Goal: Information Seeking & Learning: Learn about a topic

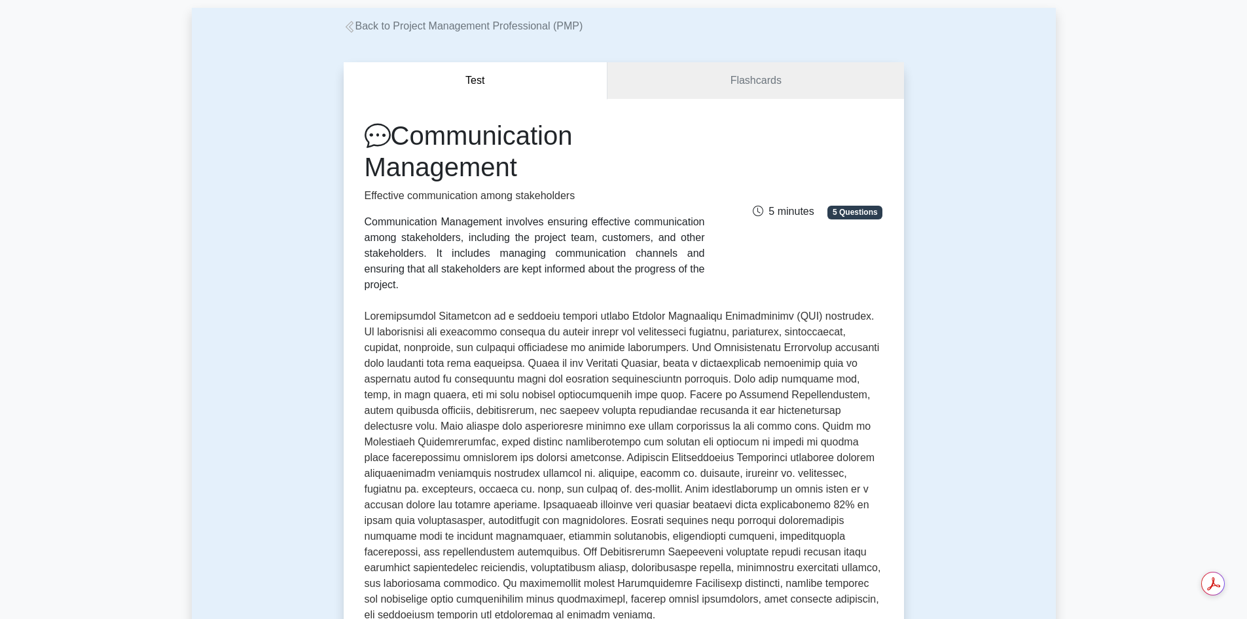
scroll to position [131, 0]
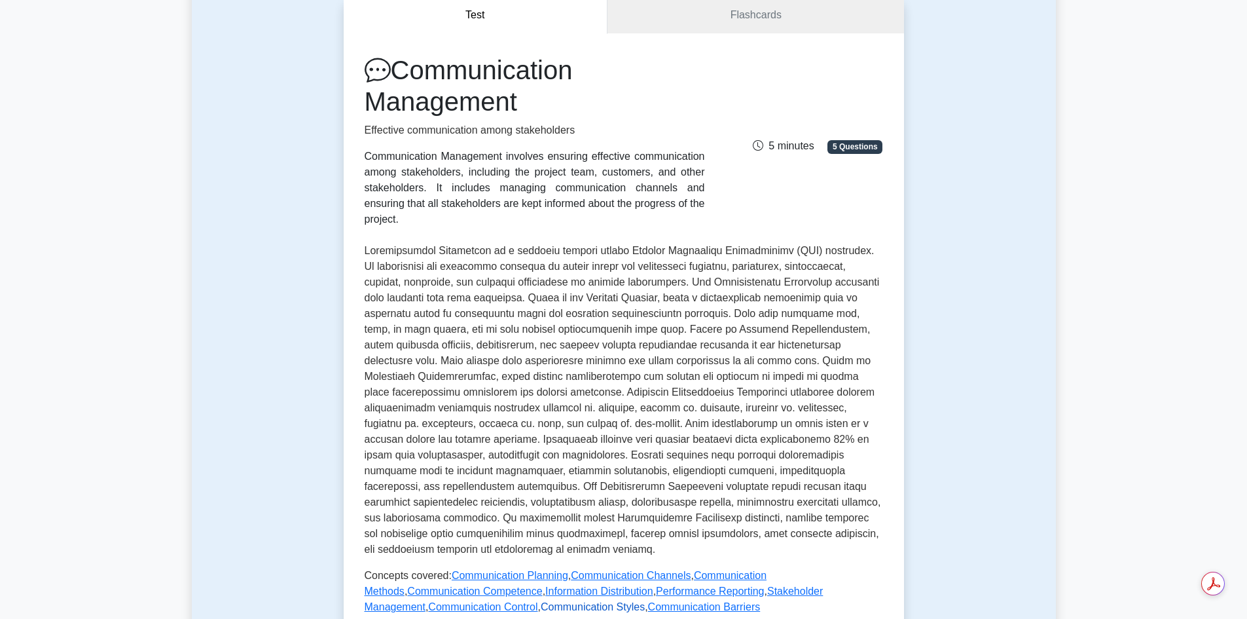
click at [541, 601] on link "Communication Styles" at bounding box center [593, 606] width 104 height 11
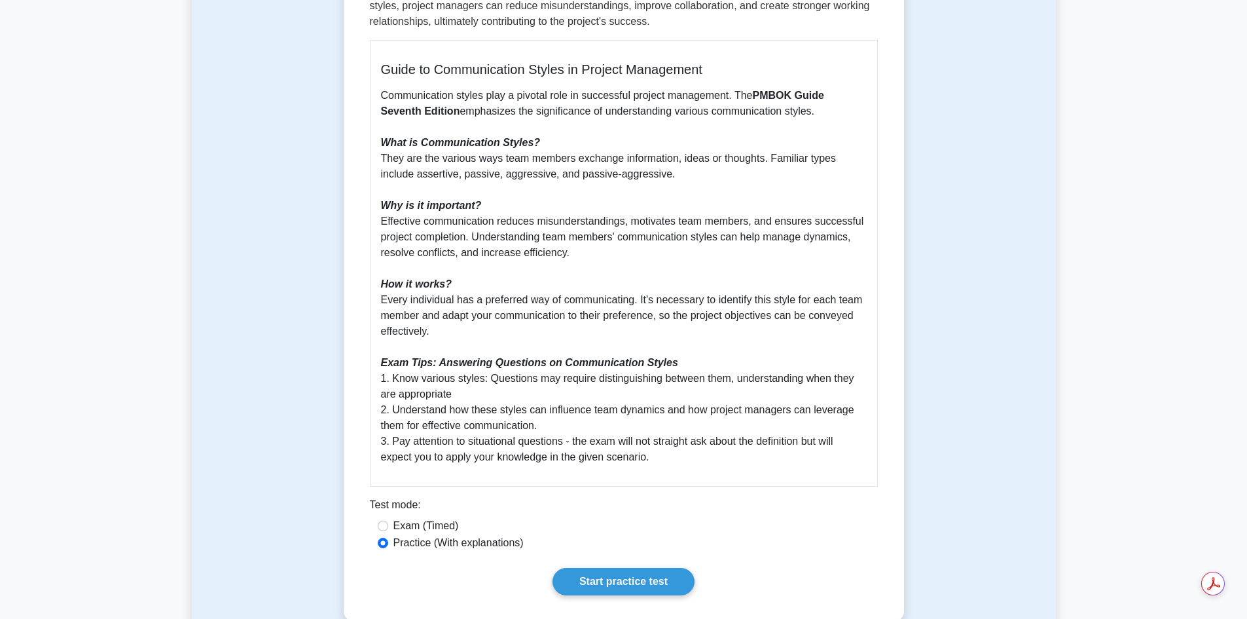
scroll to position [589, 0]
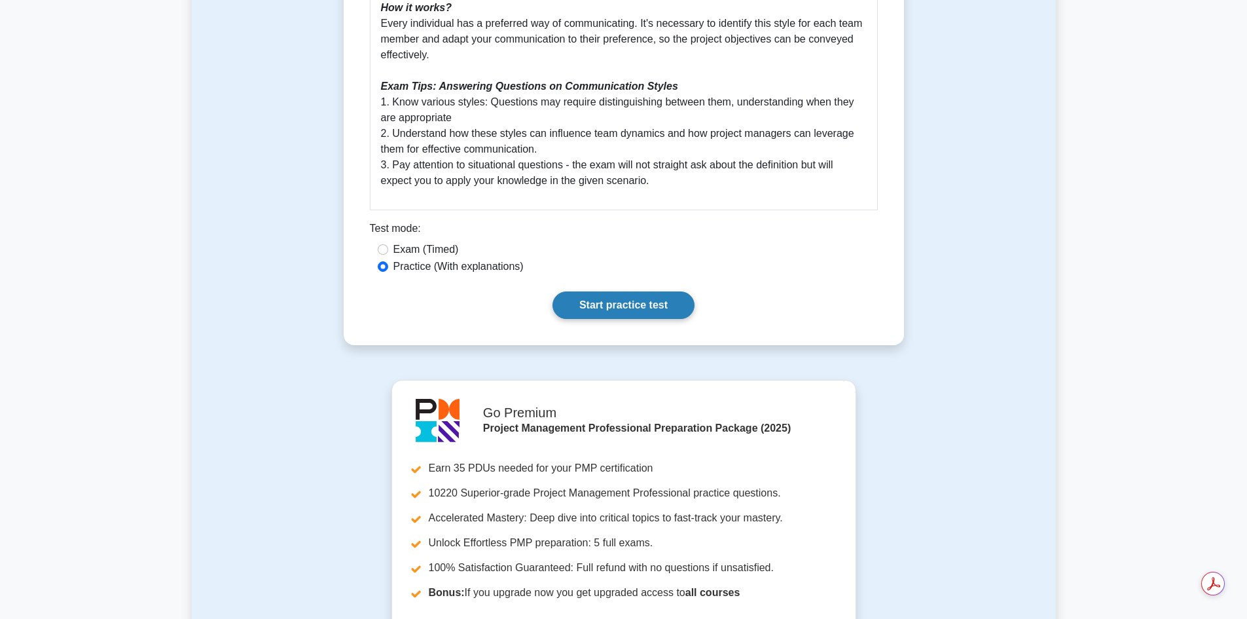
click at [627, 297] on link "Start practice test" at bounding box center [623, 304] width 142 height 27
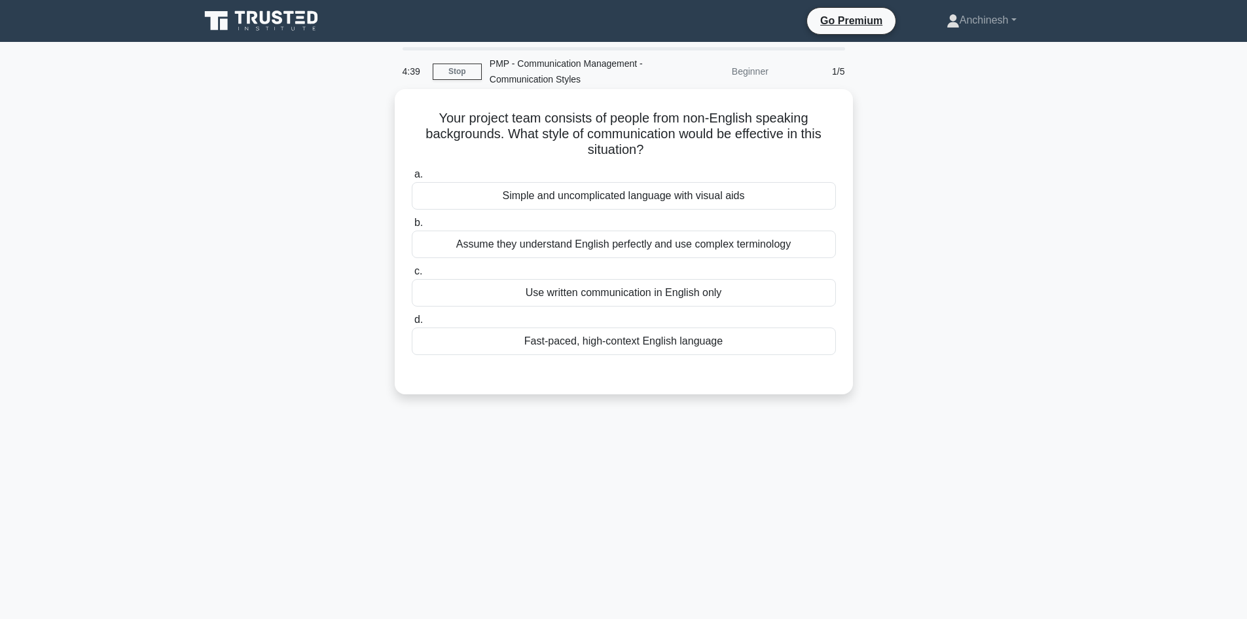
click at [616, 295] on div "Use written communication in English only" at bounding box center [624, 292] width 424 height 27
click at [412, 276] on input "c. Use written communication in English only" at bounding box center [412, 271] width 0 height 9
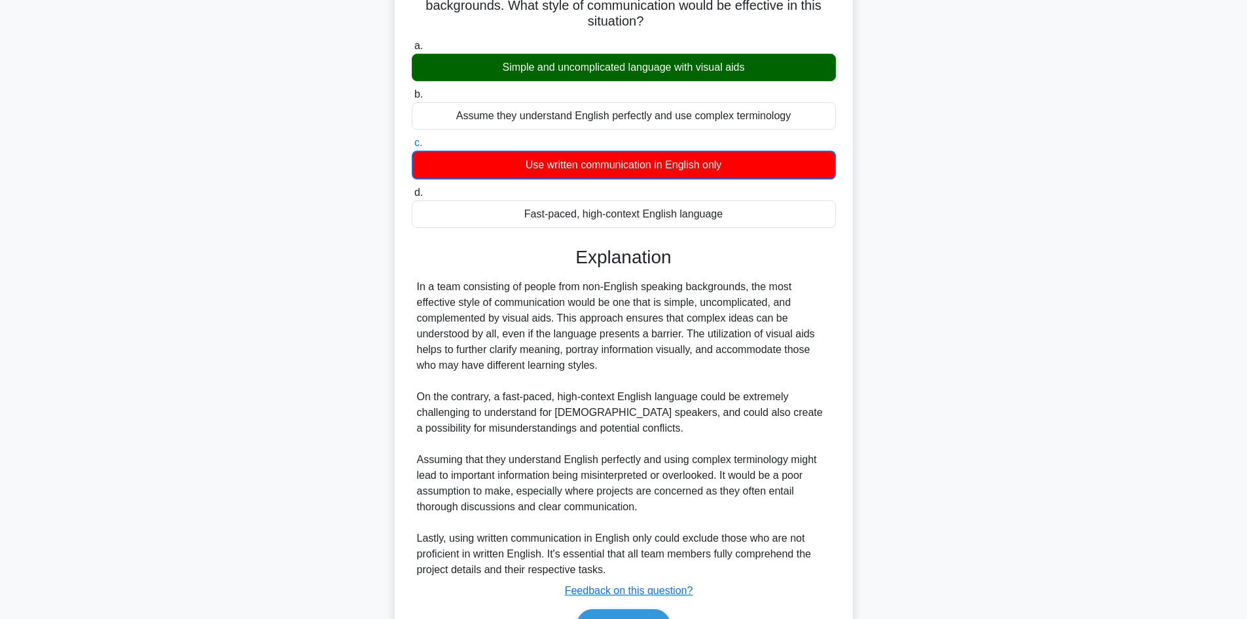
scroll to position [206, 0]
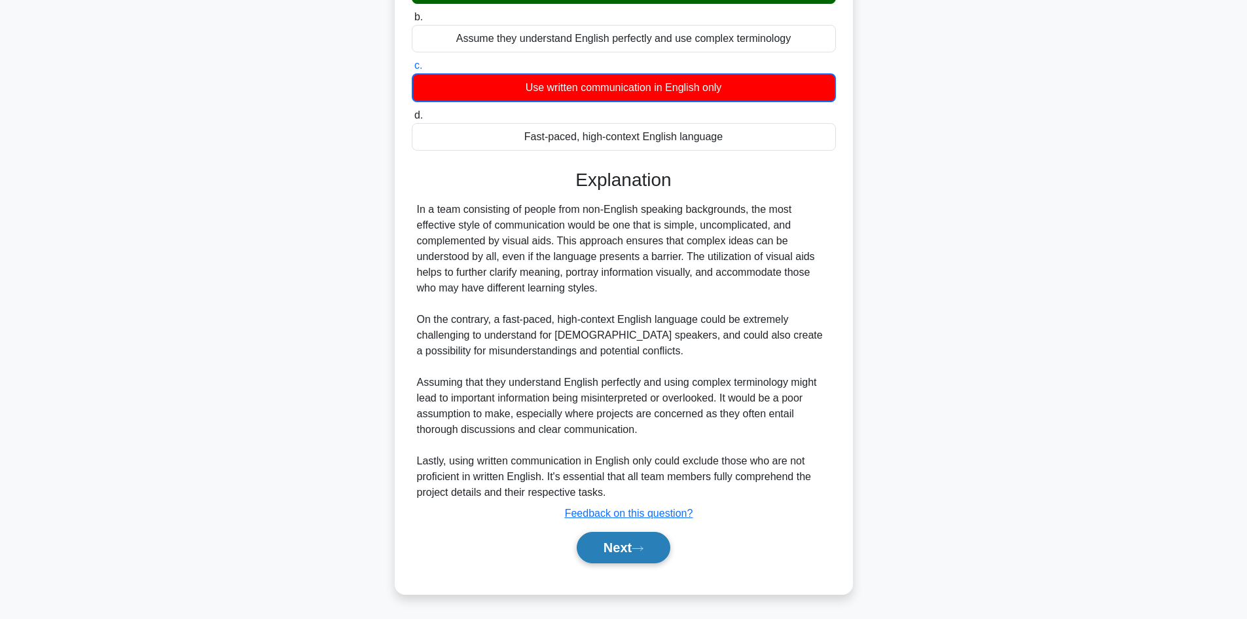
click at [615, 544] on button "Next" at bounding box center [624, 546] width 94 height 31
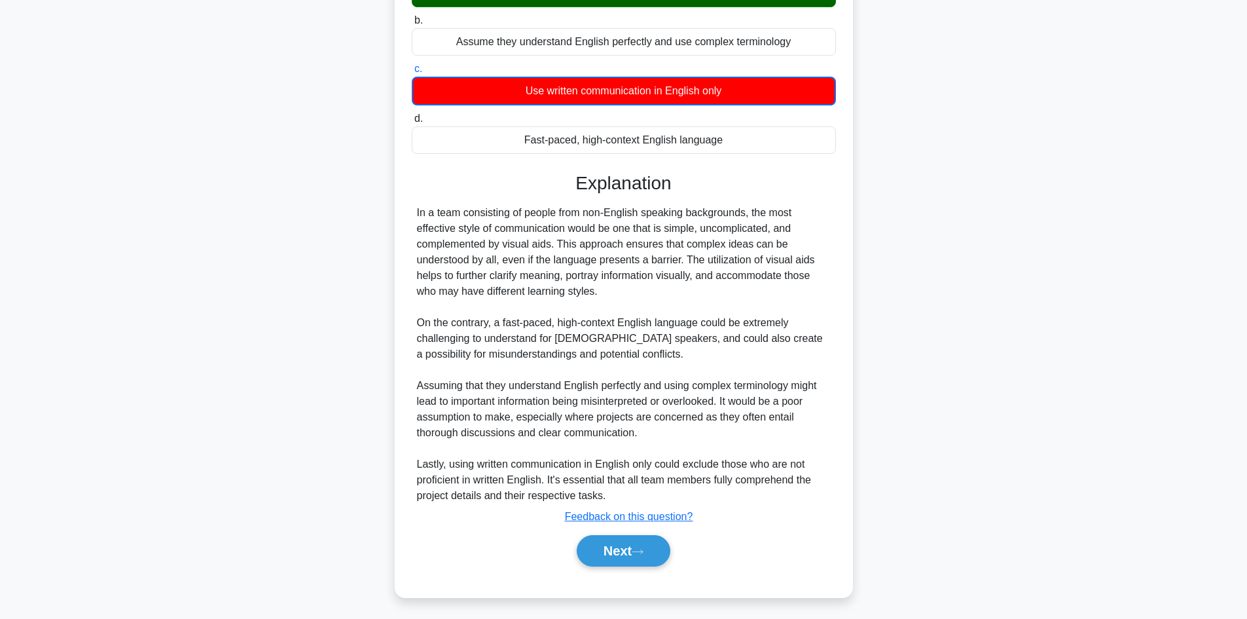
scroll to position [88, 0]
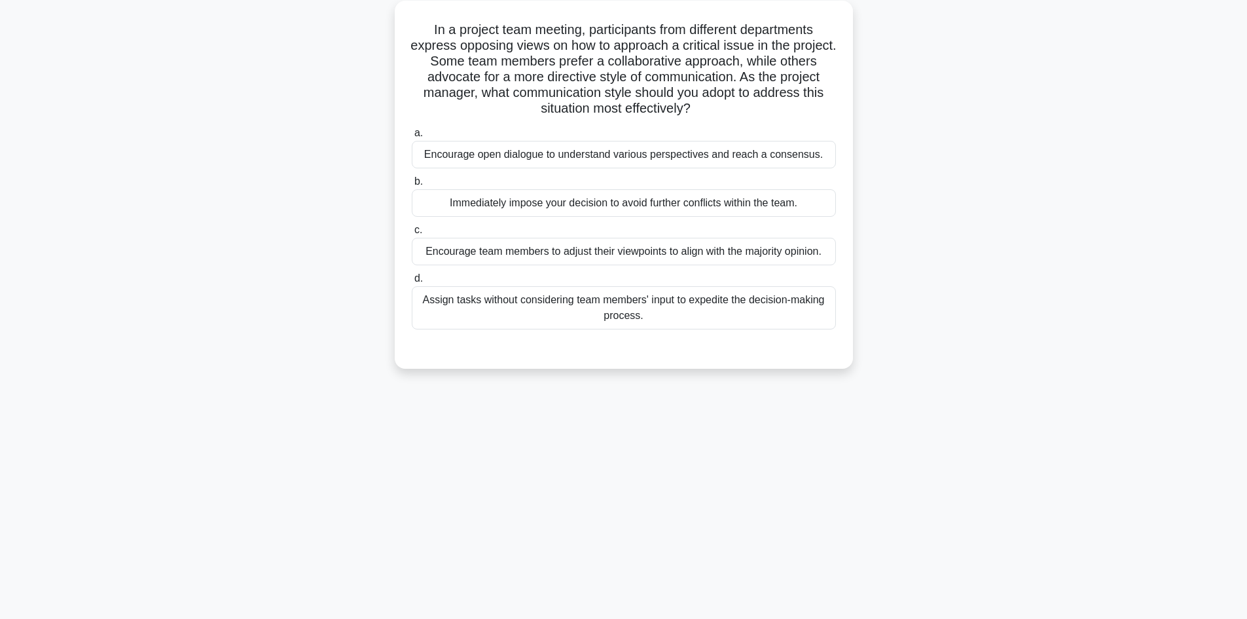
click at [492, 152] on div "Encourage open dialogue to understand various perspectives and reach a consensu…" at bounding box center [624, 154] width 424 height 27
click at [412, 137] on input "a. Encourage open dialogue to understand various perspectives and reach a conse…" at bounding box center [412, 133] width 0 height 9
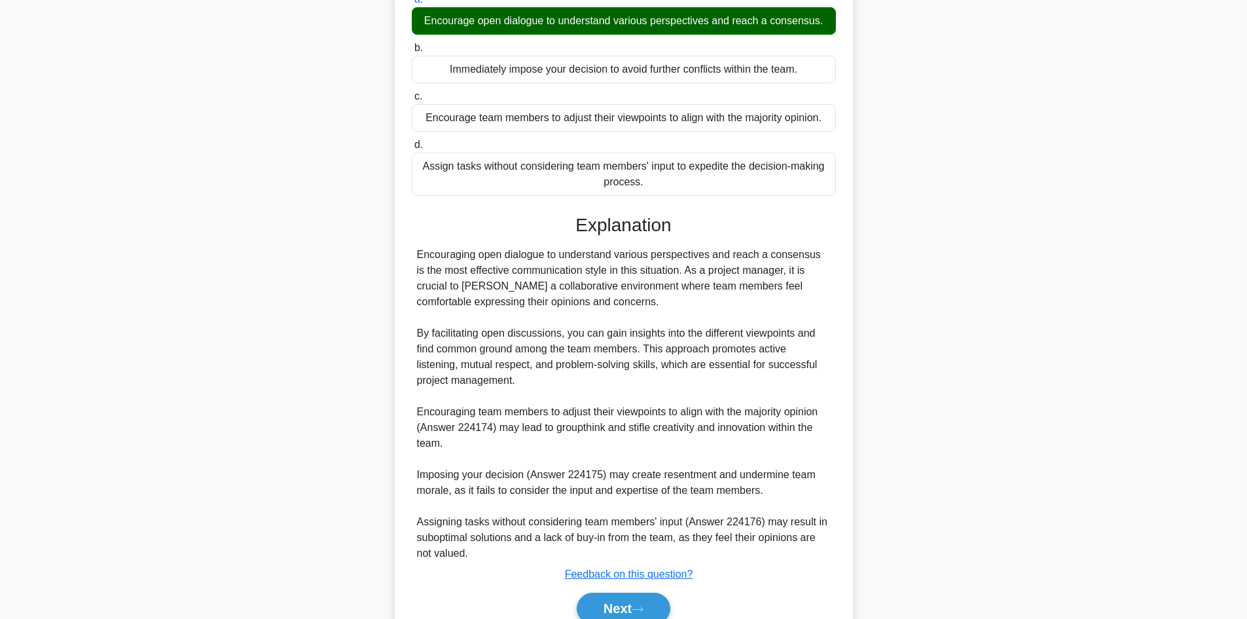
scroll to position [283, 0]
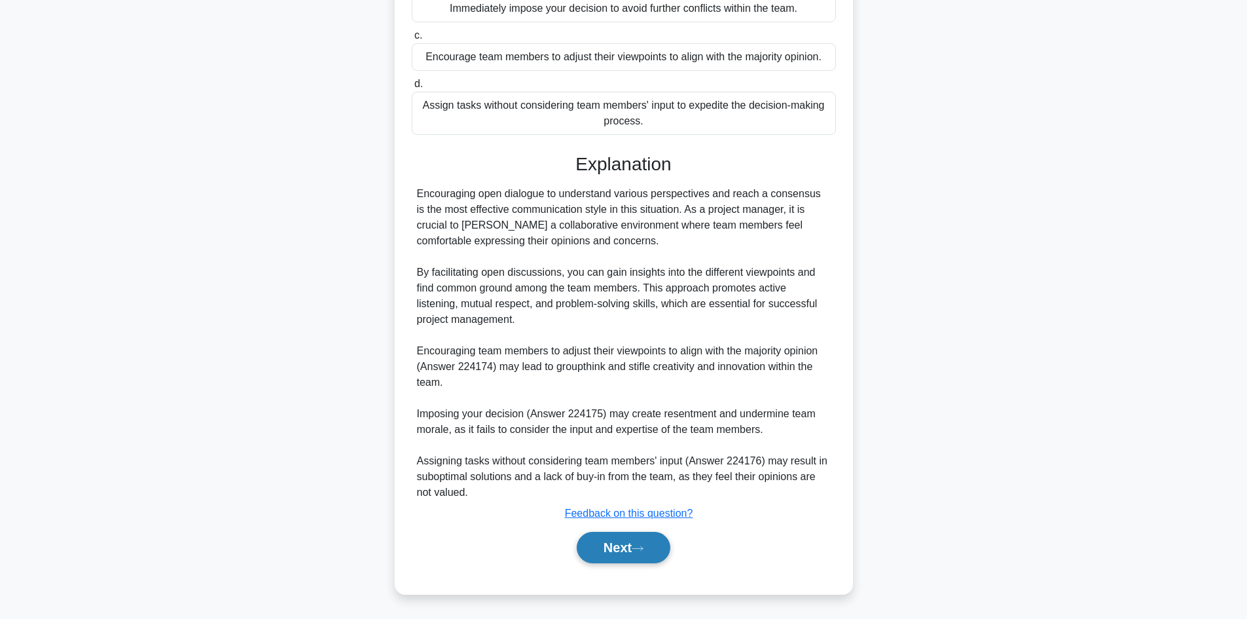
click at [628, 554] on button "Next" at bounding box center [624, 546] width 94 height 31
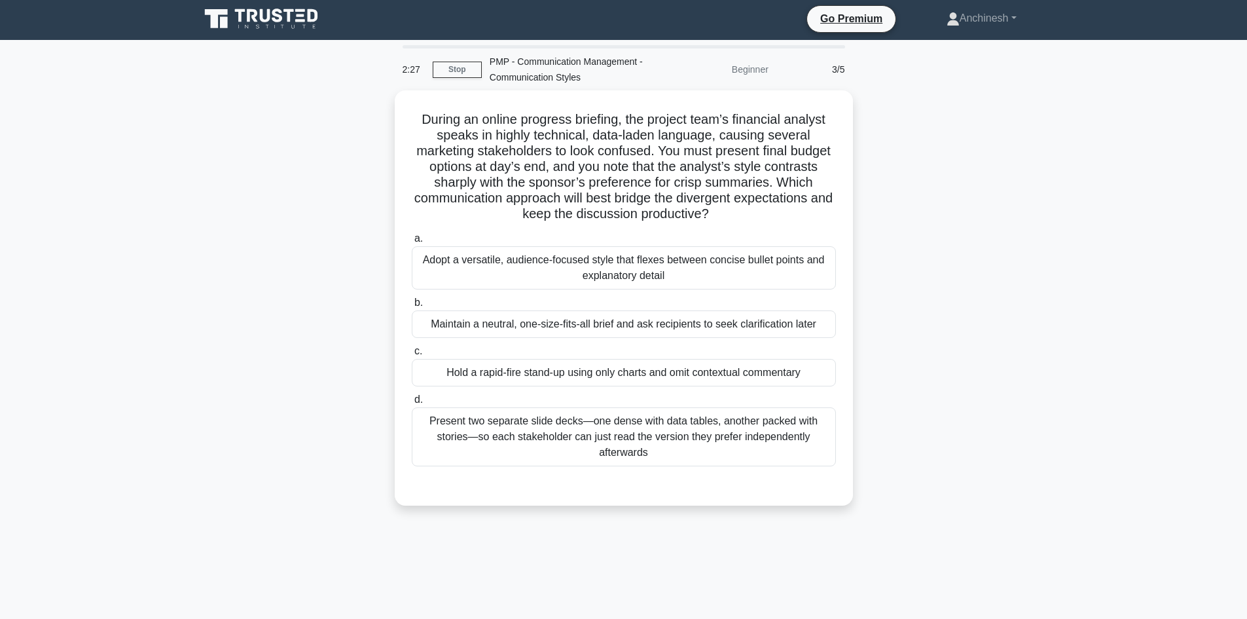
scroll to position [0, 0]
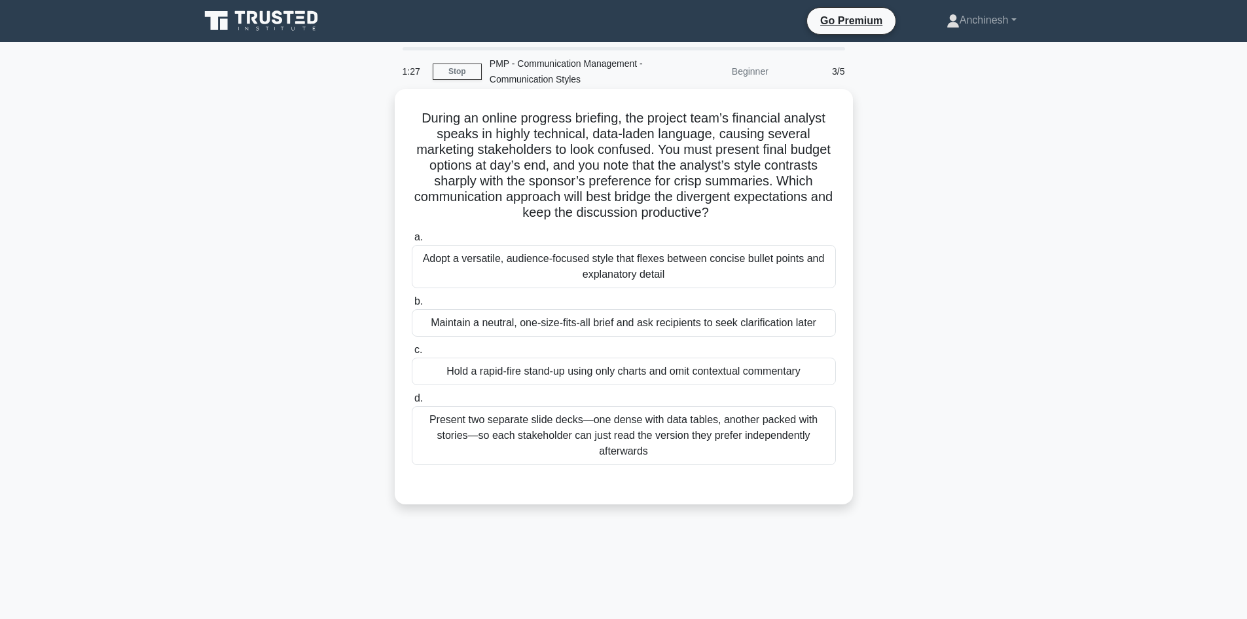
click at [632, 263] on div "Adopt a versatile, audience-focused style that flexes between concise bullet po…" at bounding box center [624, 266] width 424 height 43
click at [412, 242] on input "a. Adopt a versatile, audience-focused style that flexes between concise bullet…" at bounding box center [412, 237] width 0 height 9
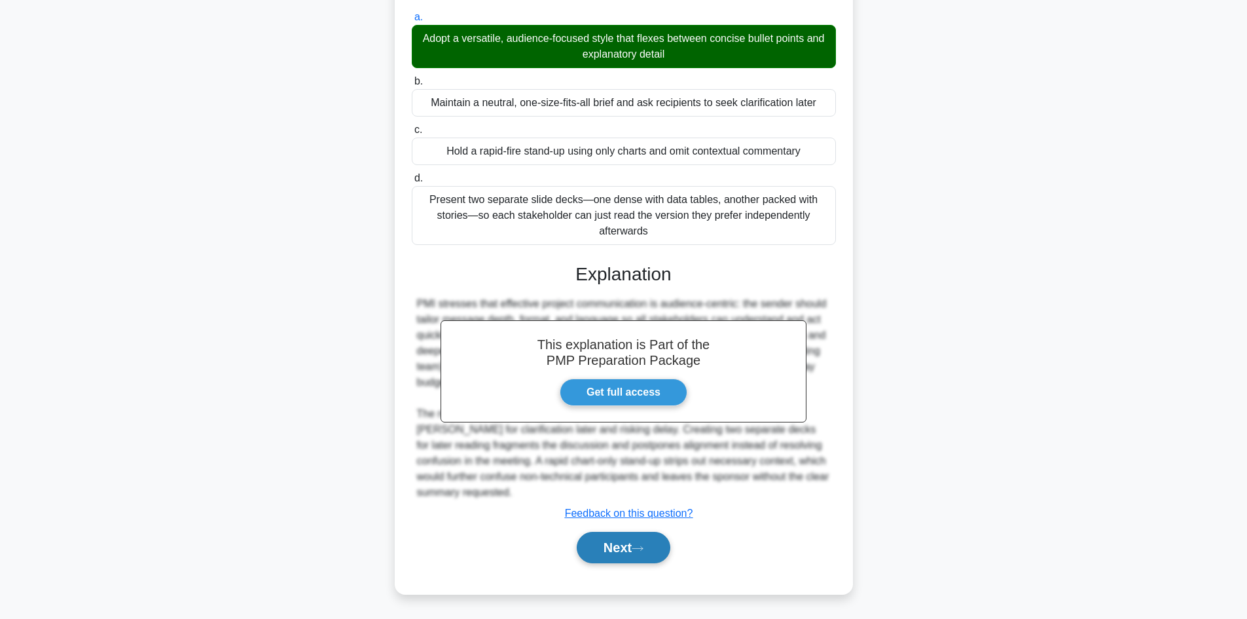
drag, startPoint x: 625, startPoint y: 542, endPoint x: 641, endPoint y: 541, distance: 16.4
click at [629, 545] on button "Next" at bounding box center [624, 546] width 94 height 31
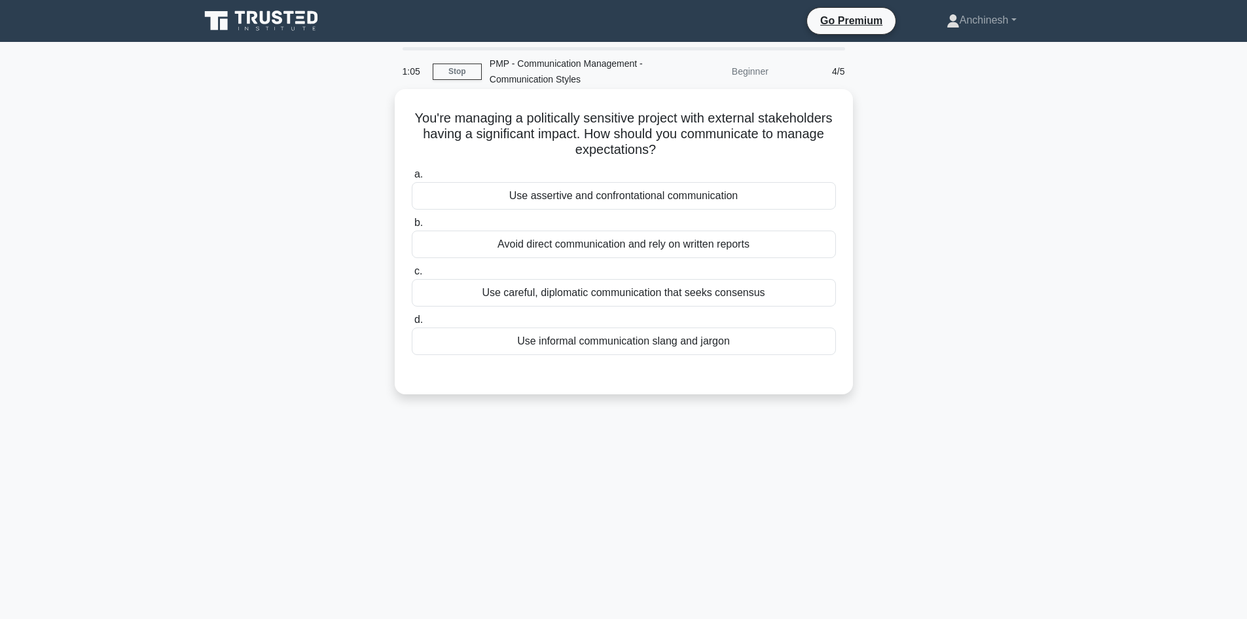
click at [624, 296] on div "Use careful, diplomatic communication that seeks consensus" at bounding box center [624, 292] width 424 height 27
click at [412, 276] on input "c. Use careful, diplomatic communication that seeks consensus" at bounding box center [412, 271] width 0 height 9
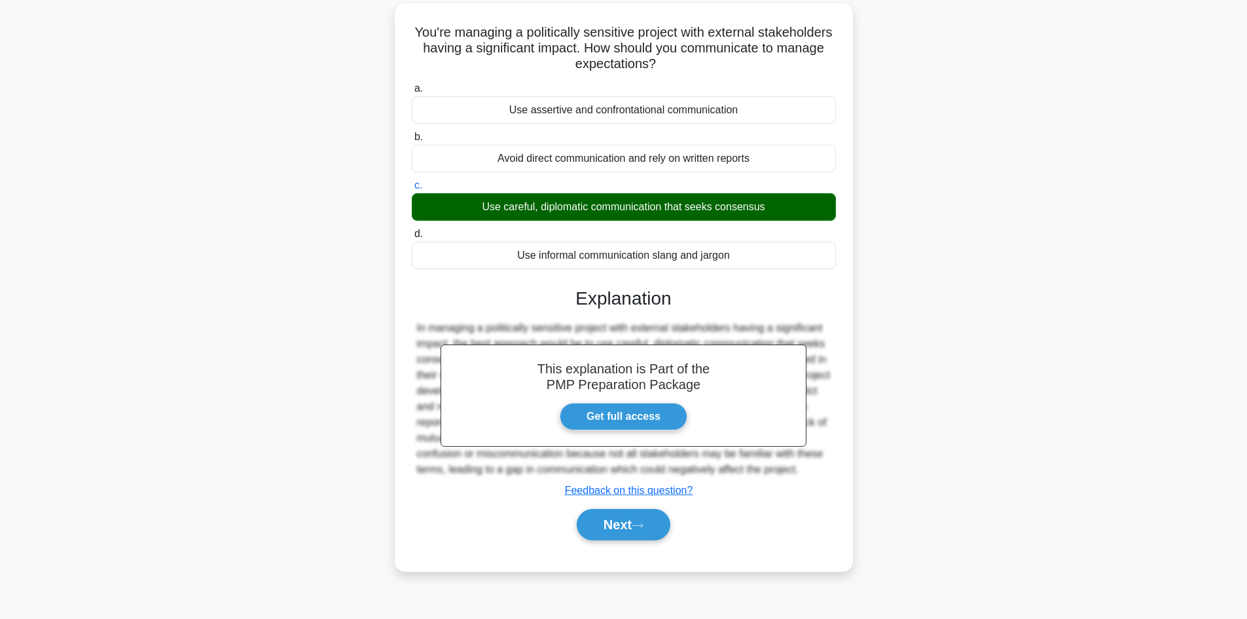
scroll to position [88, 0]
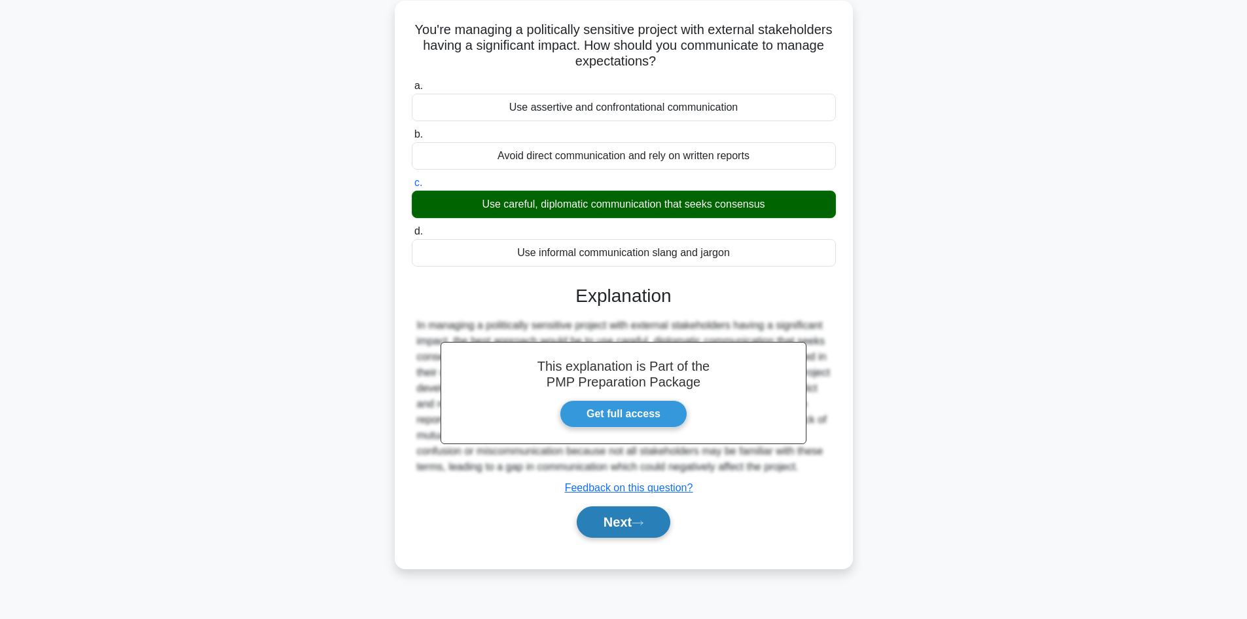
click at [619, 520] on button "Next" at bounding box center [624, 521] width 94 height 31
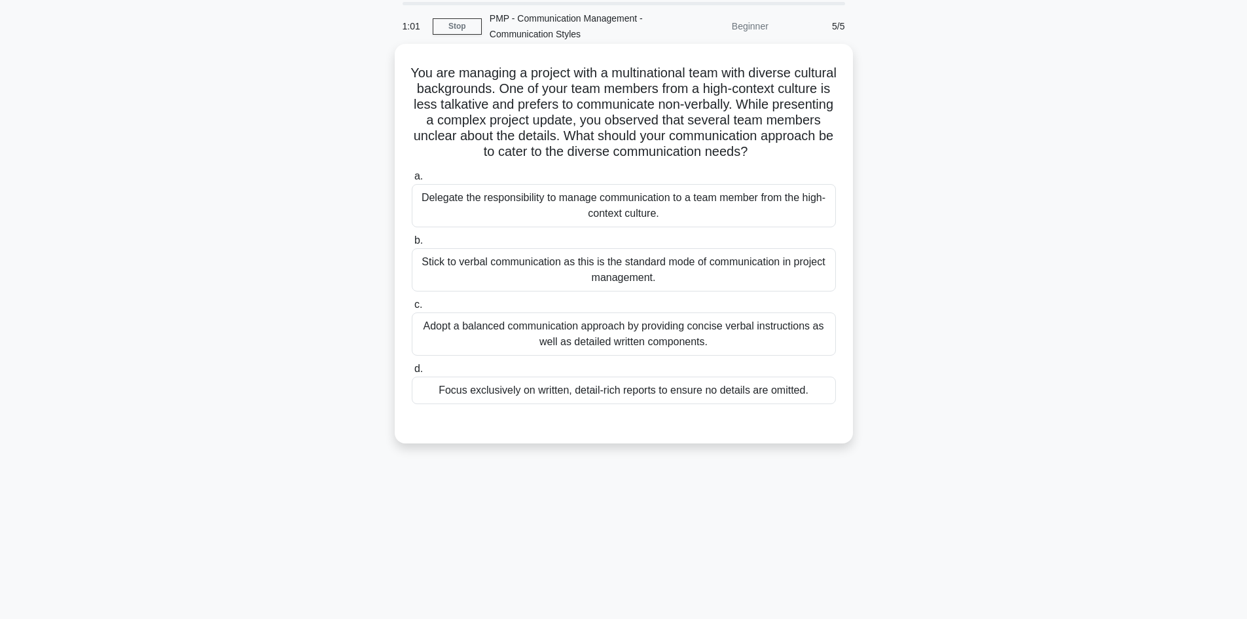
scroll to position [0, 0]
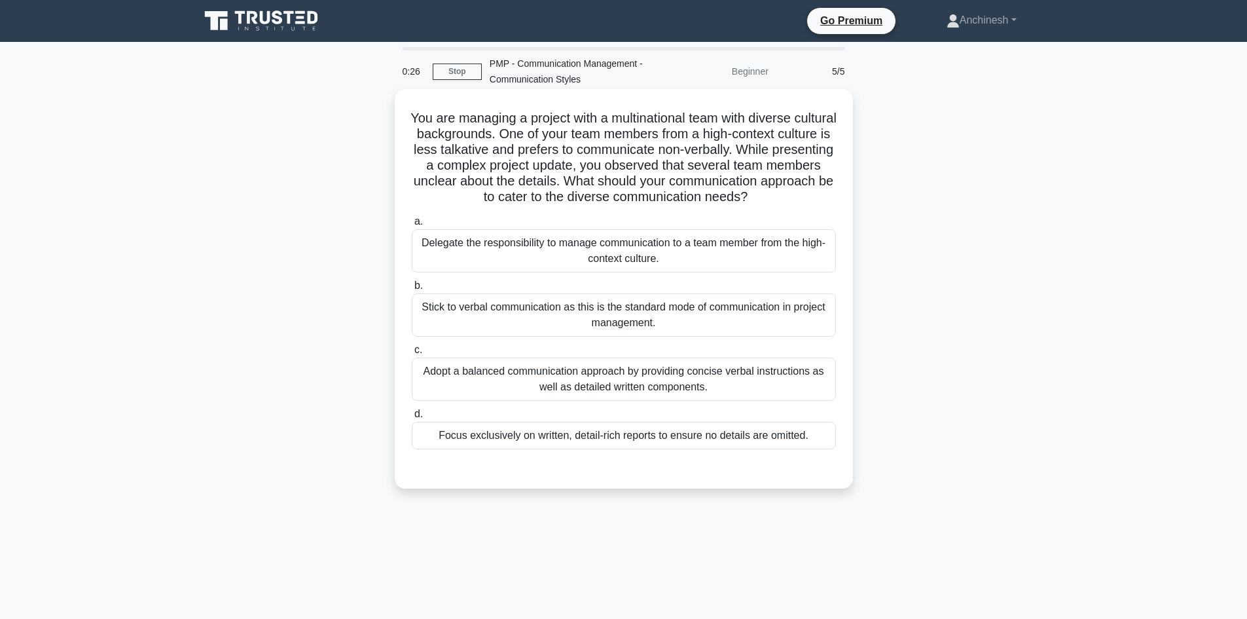
click at [660, 376] on div "Adopt a balanced communication approach by providing concise verbal instruction…" at bounding box center [624, 378] width 424 height 43
click at [412, 354] on input "c. Adopt a balanced communication approach by providing concise verbal instruct…" at bounding box center [412, 350] width 0 height 9
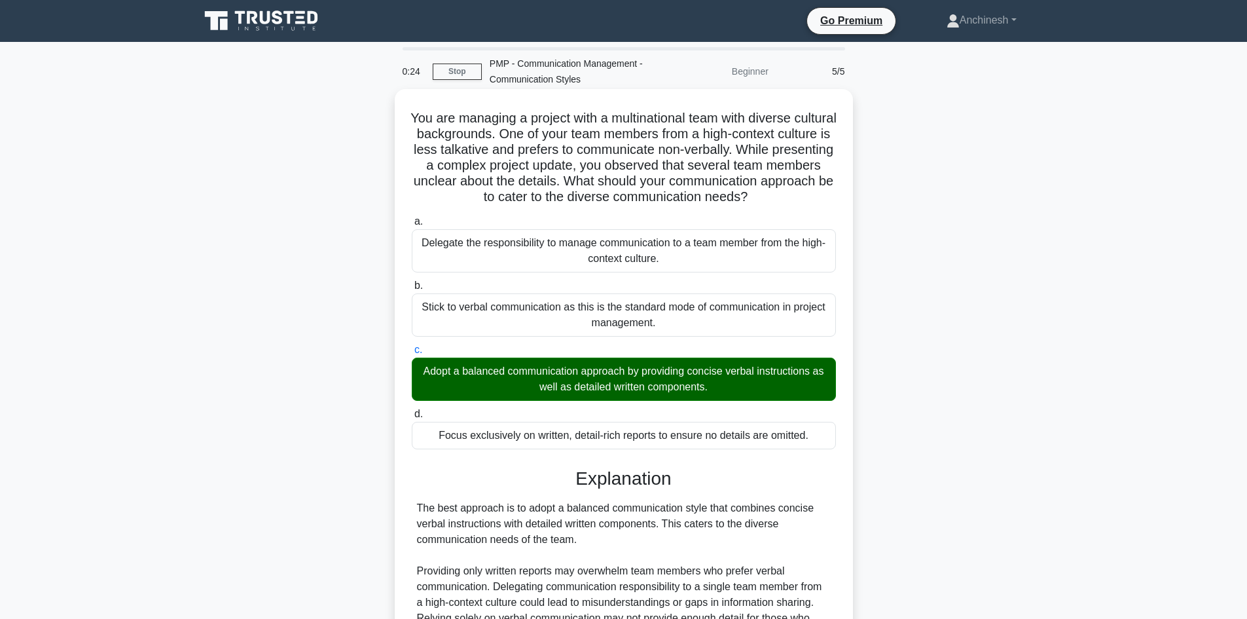
scroll to position [221, 0]
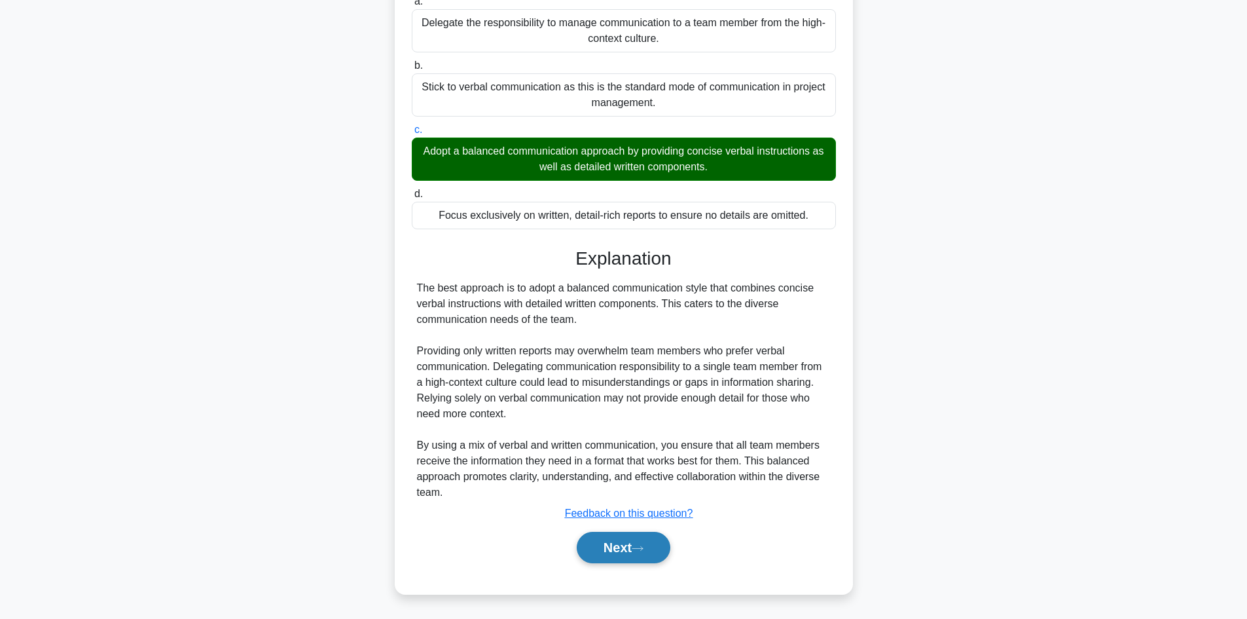
click at [618, 547] on button "Next" at bounding box center [624, 546] width 94 height 31
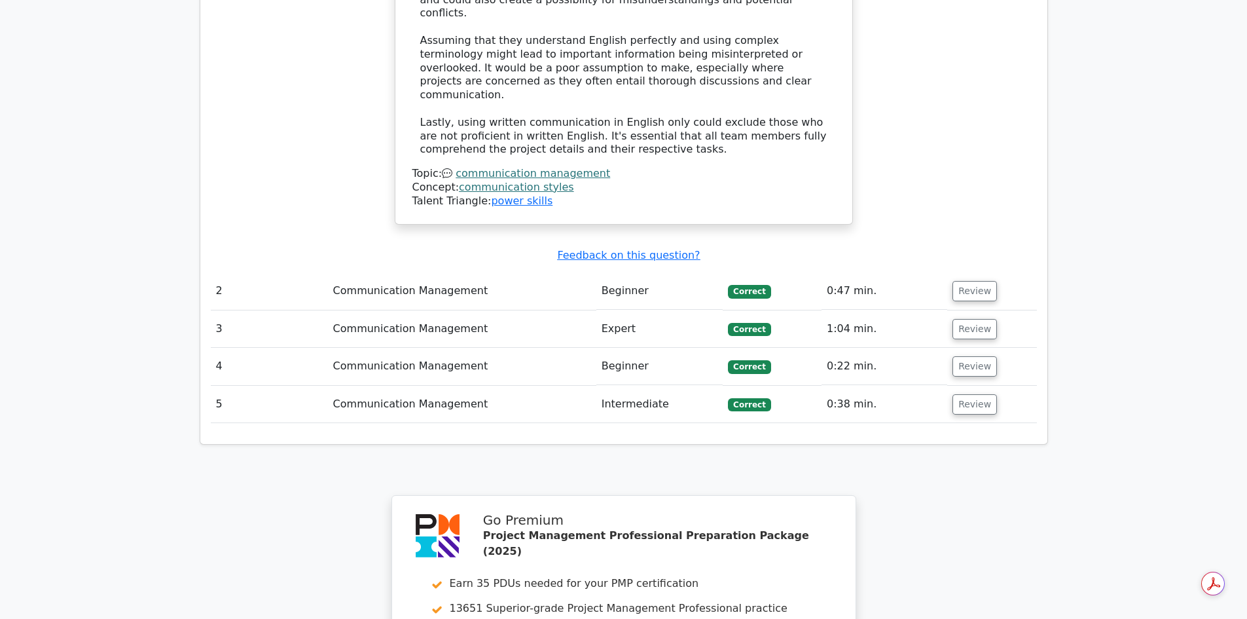
scroll to position [1244, 0]
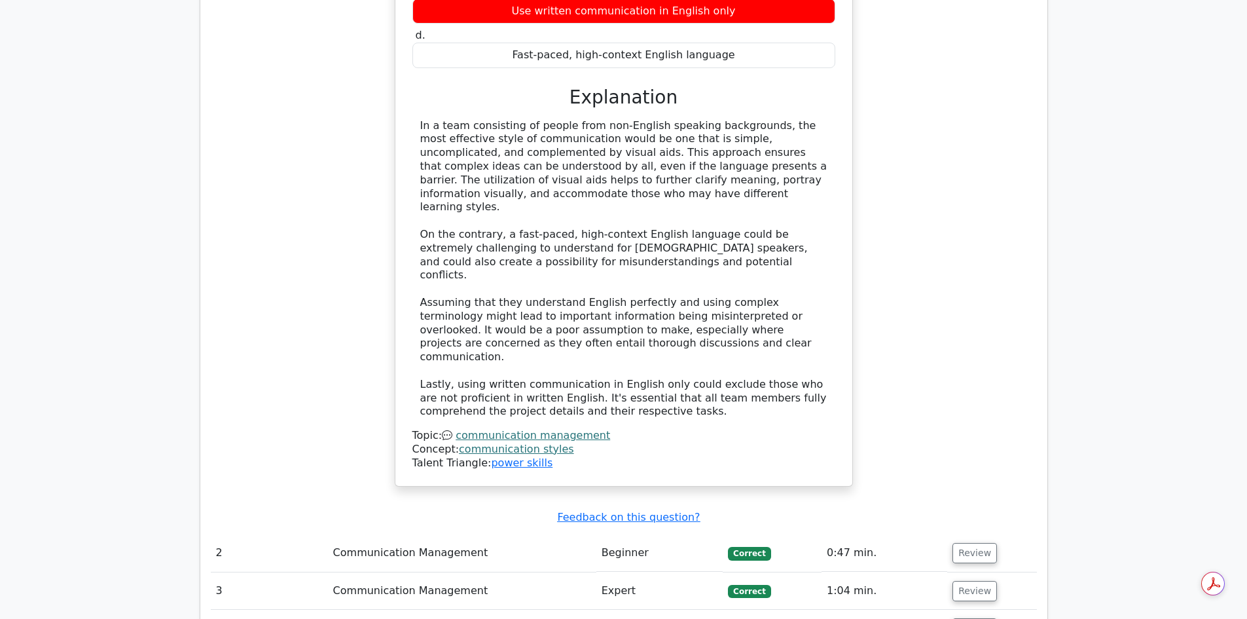
click at [509, 442] on link "communication styles" at bounding box center [516, 448] width 115 height 12
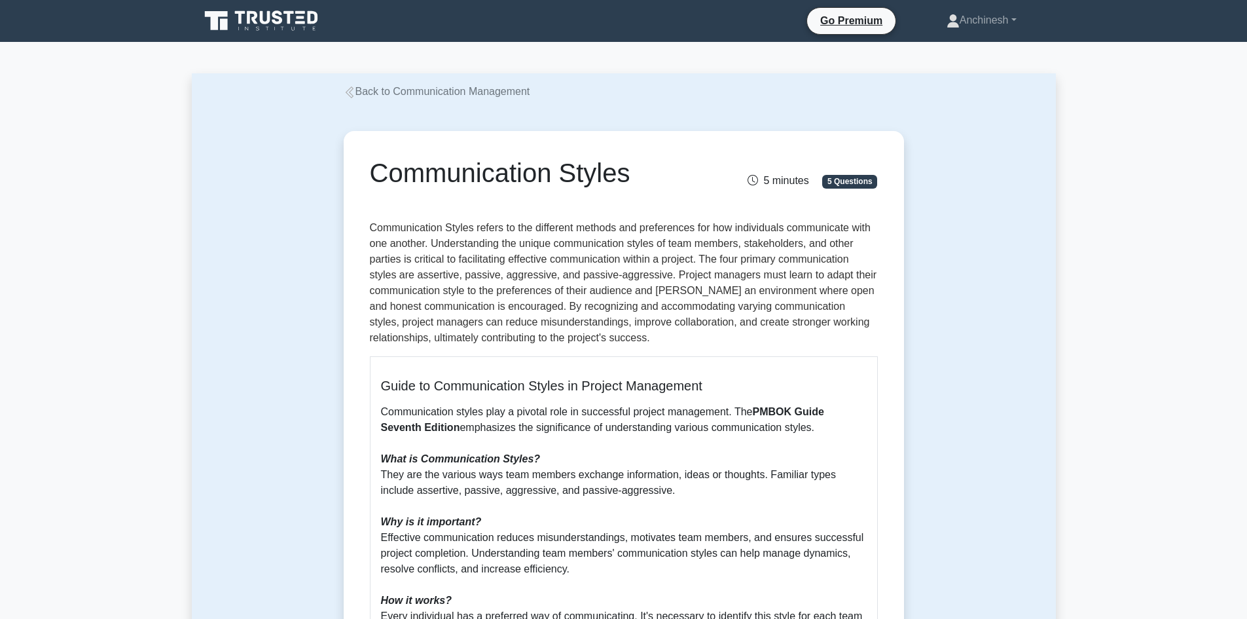
click at [346, 92] on icon at bounding box center [350, 92] width 12 height 12
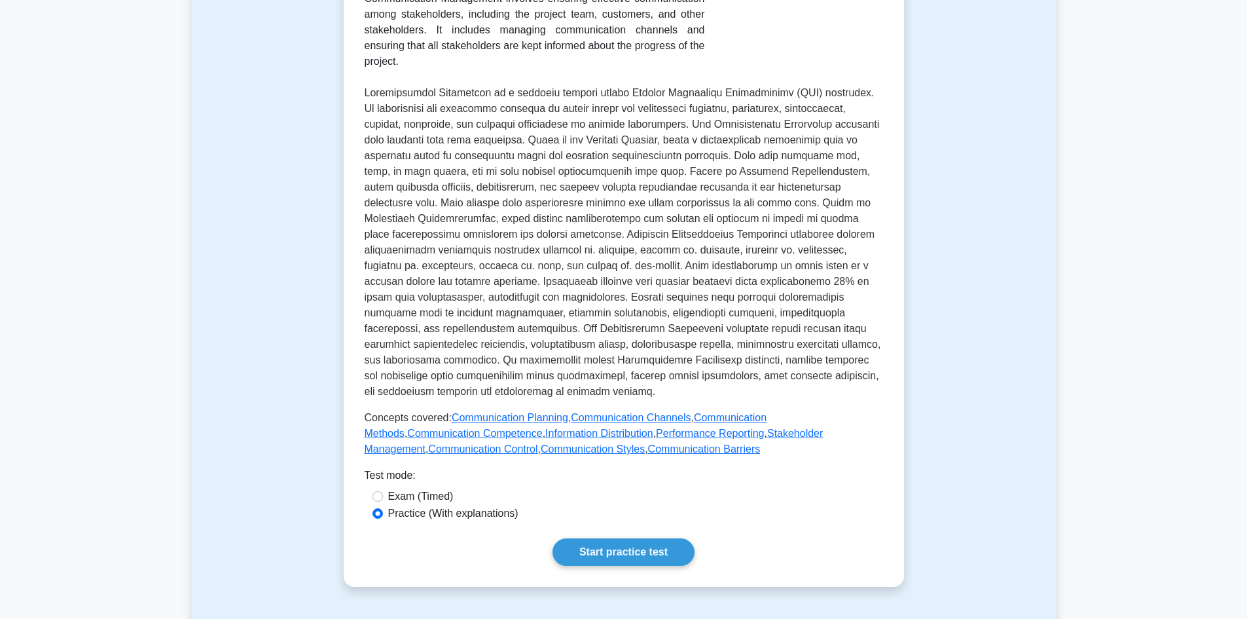
scroll to position [327, 0]
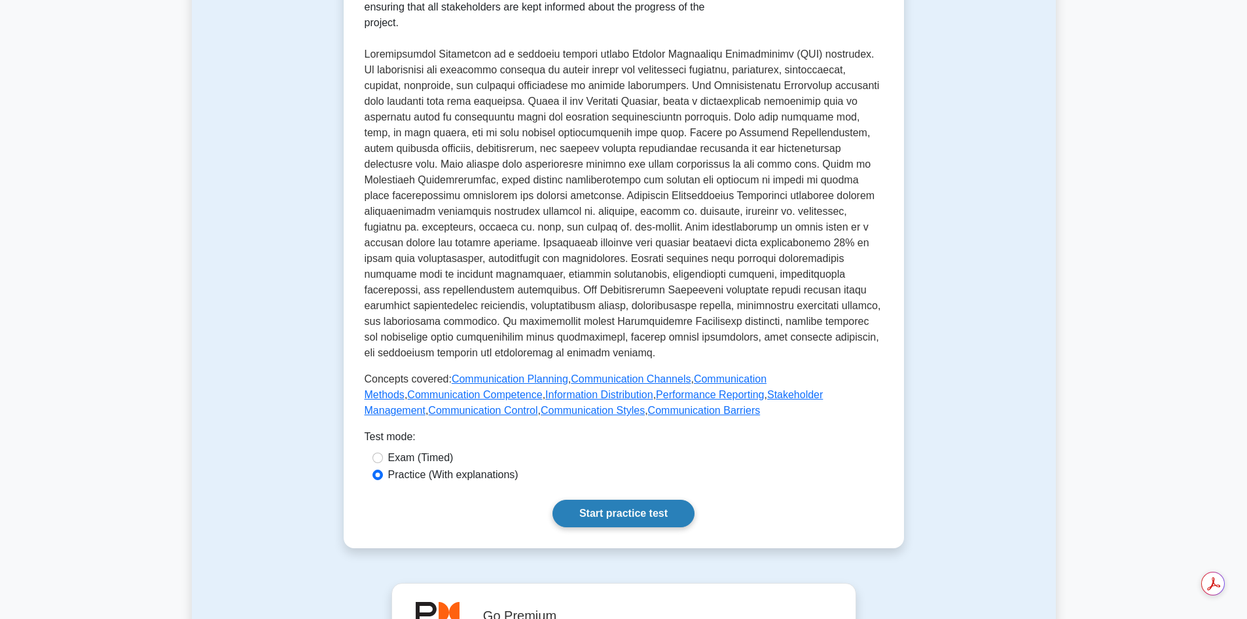
click at [595, 499] on link "Start practice test" at bounding box center [623, 512] width 142 height 27
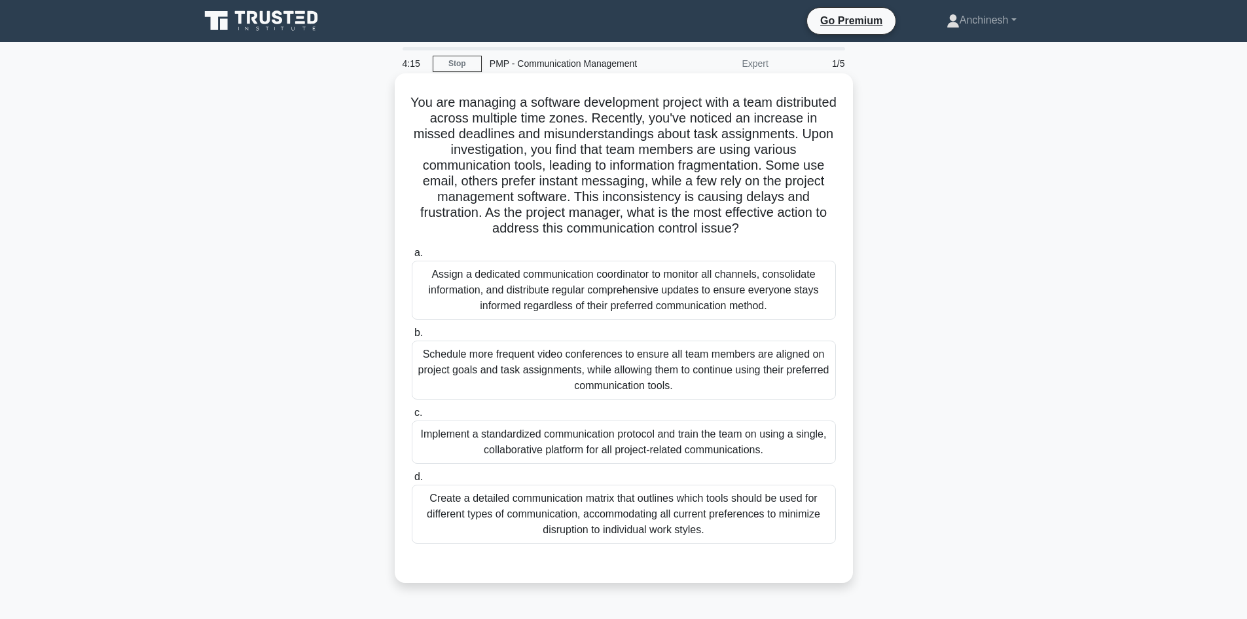
click at [708, 505] on div "Create a detailed communication matrix that outlines which tools should be used…" at bounding box center [624, 513] width 424 height 59
click at [412, 481] on input "d. Create a detailed communication matrix that outlines which tools should be u…" at bounding box center [412, 477] width 0 height 9
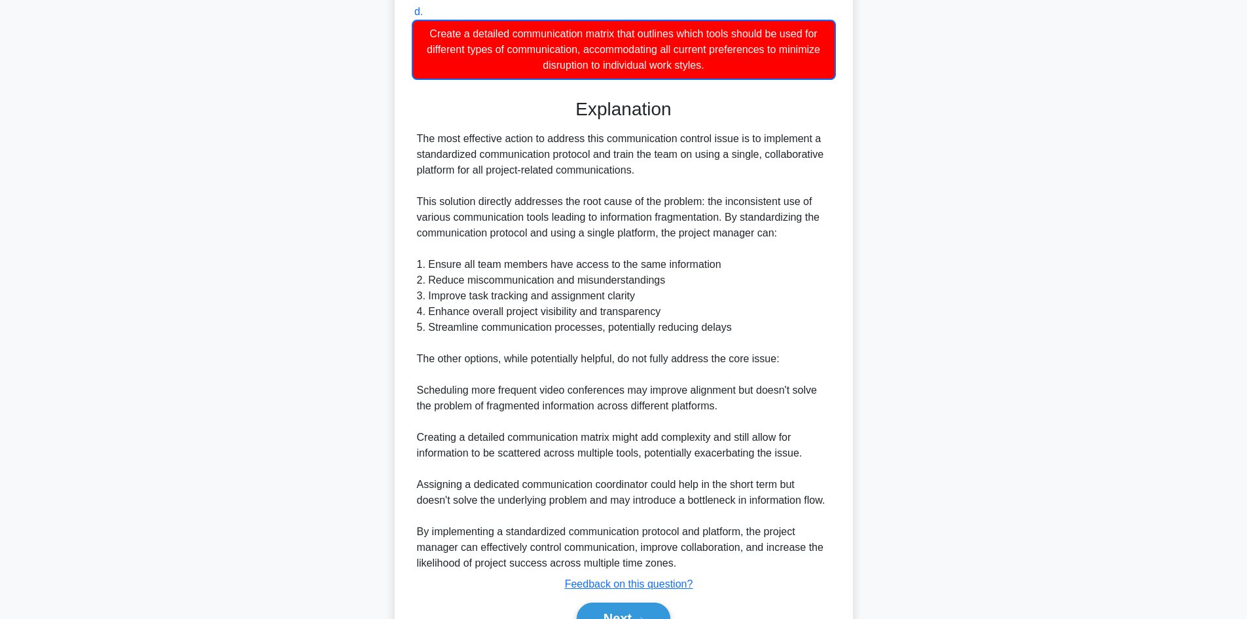
scroll to position [552, 0]
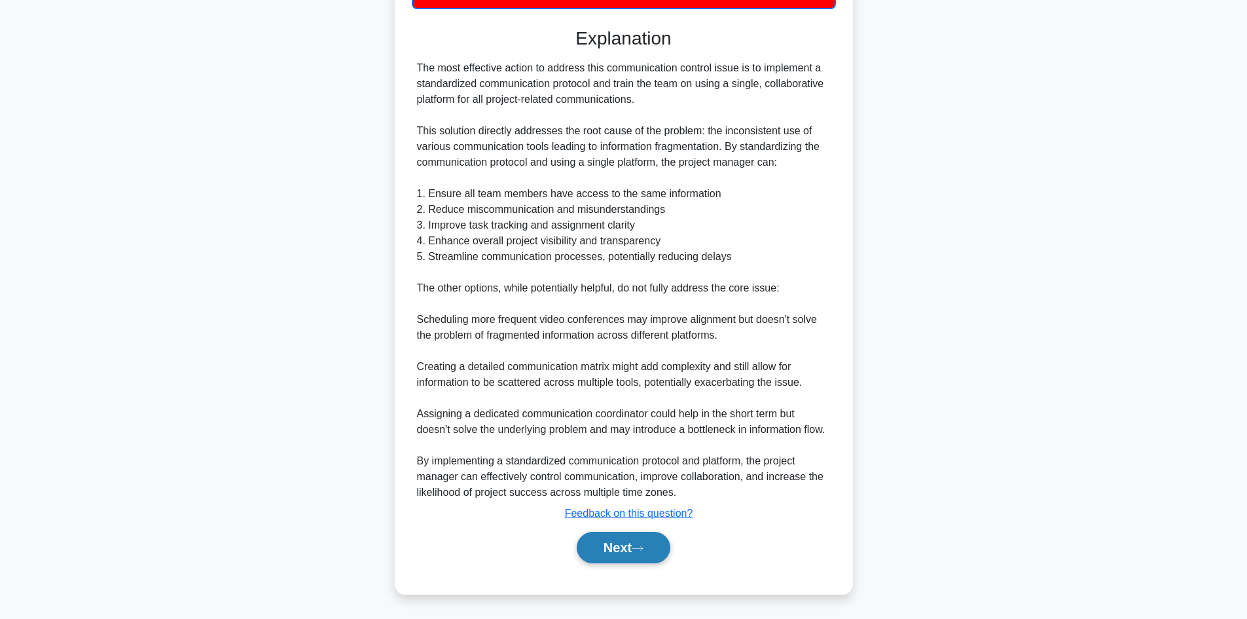
click at [612, 544] on button "Next" at bounding box center [624, 546] width 94 height 31
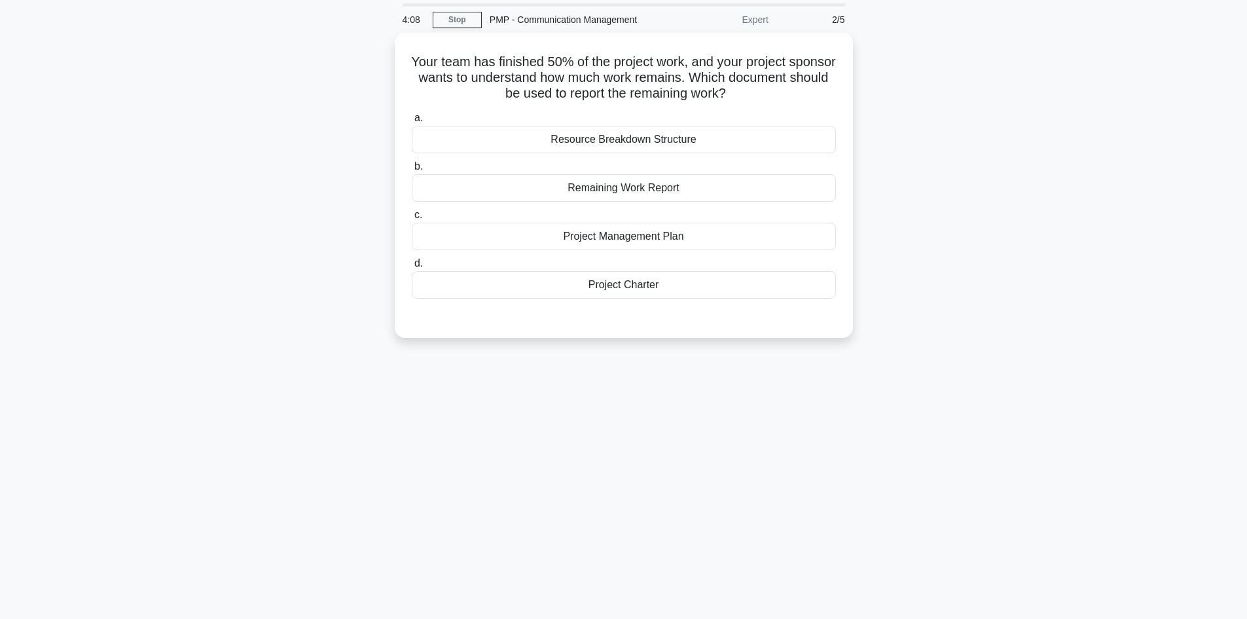
scroll to position [0, 0]
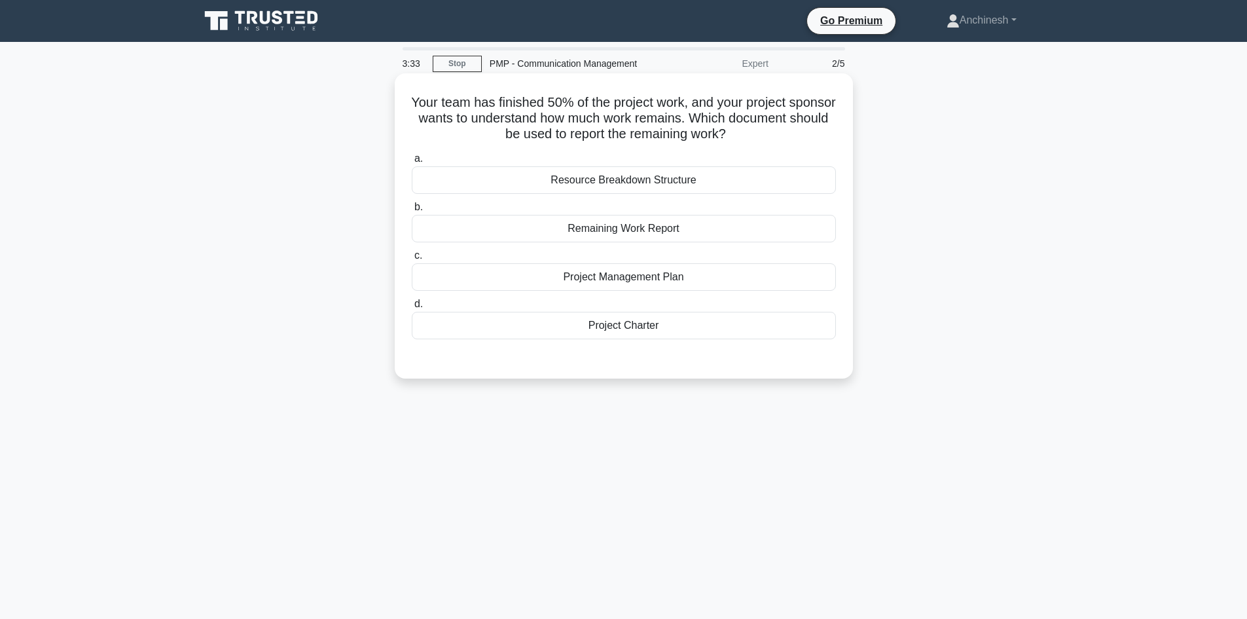
click at [650, 230] on div "Remaining Work Report" at bounding box center [624, 228] width 424 height 27
click at [412, 211] on input "b. Remaining Work Report" at bounding box center [412, 207] width 0 height 9
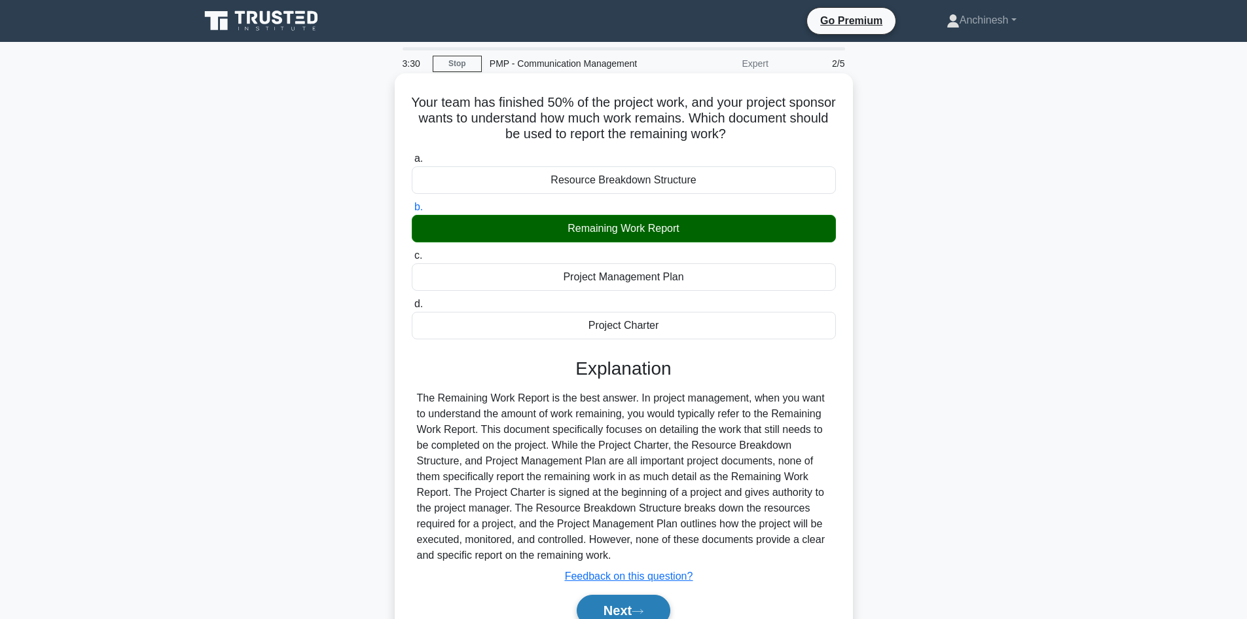
click at [620, 613] on button "Next" at bounding box center [624, 609] width 94 height 31
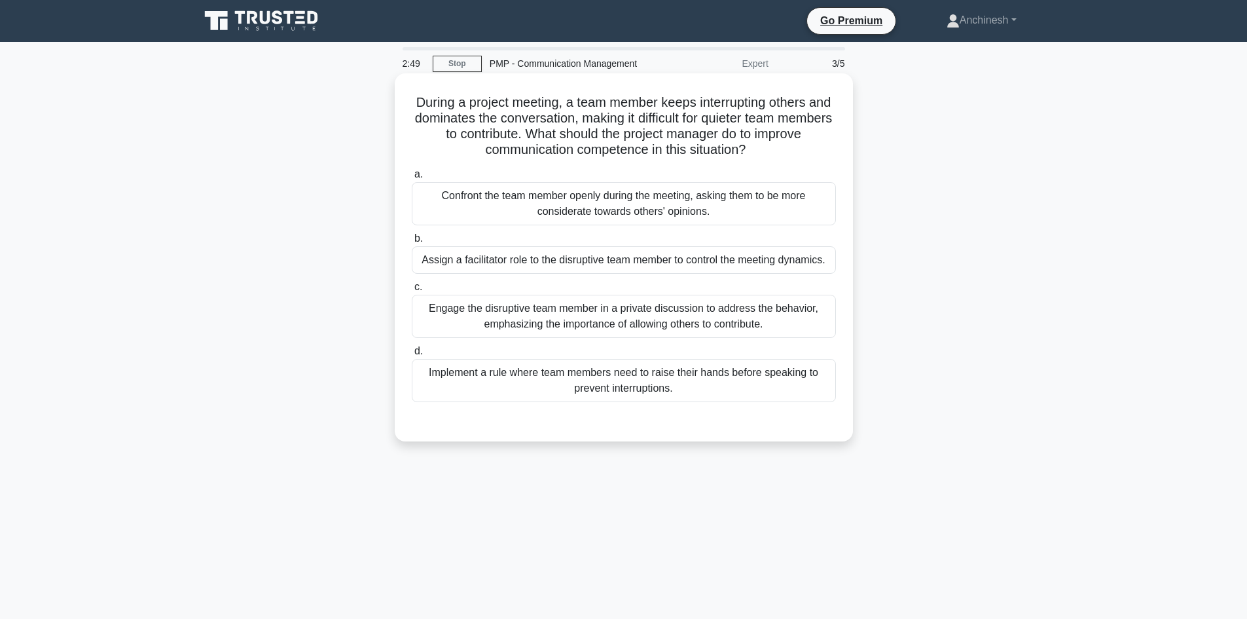
click at [597, 312] on div "Engage the disruptive team member in a private discussion to address the behavi…" at bounding box center [624, 316] width 424 height 43
click at [412, 291] on input "c. Engage the disruptive team member in a private discussion to address the beh…" at bounding box center [412, 287] width 0 height 9
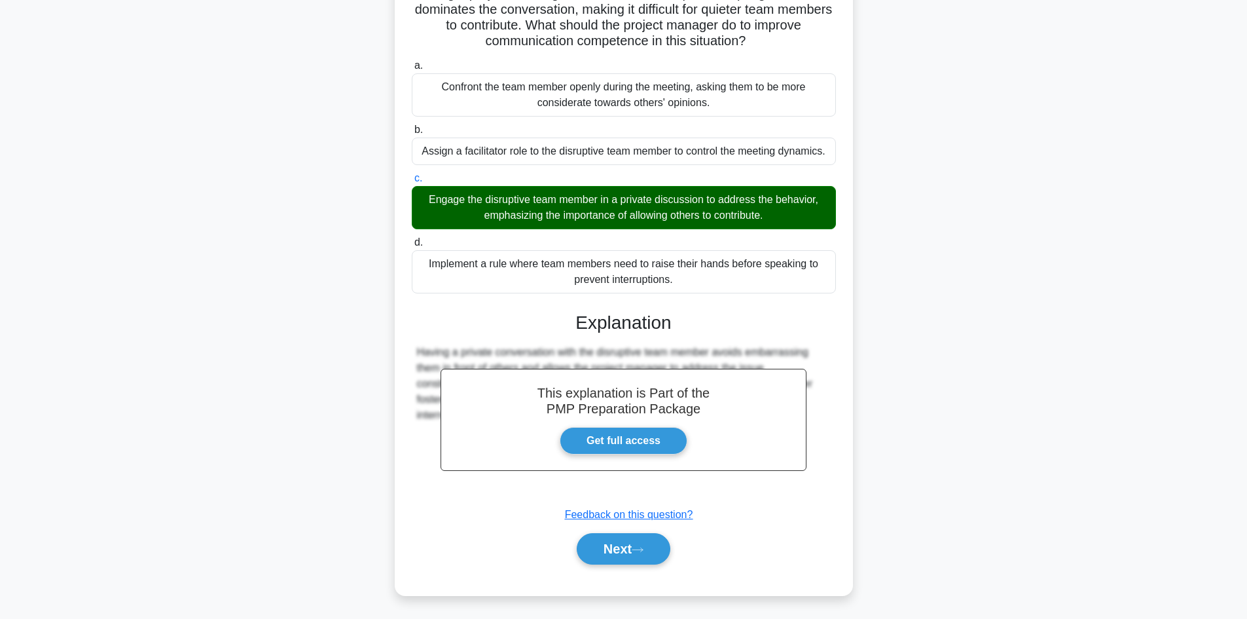
scroll to position [111, 0]
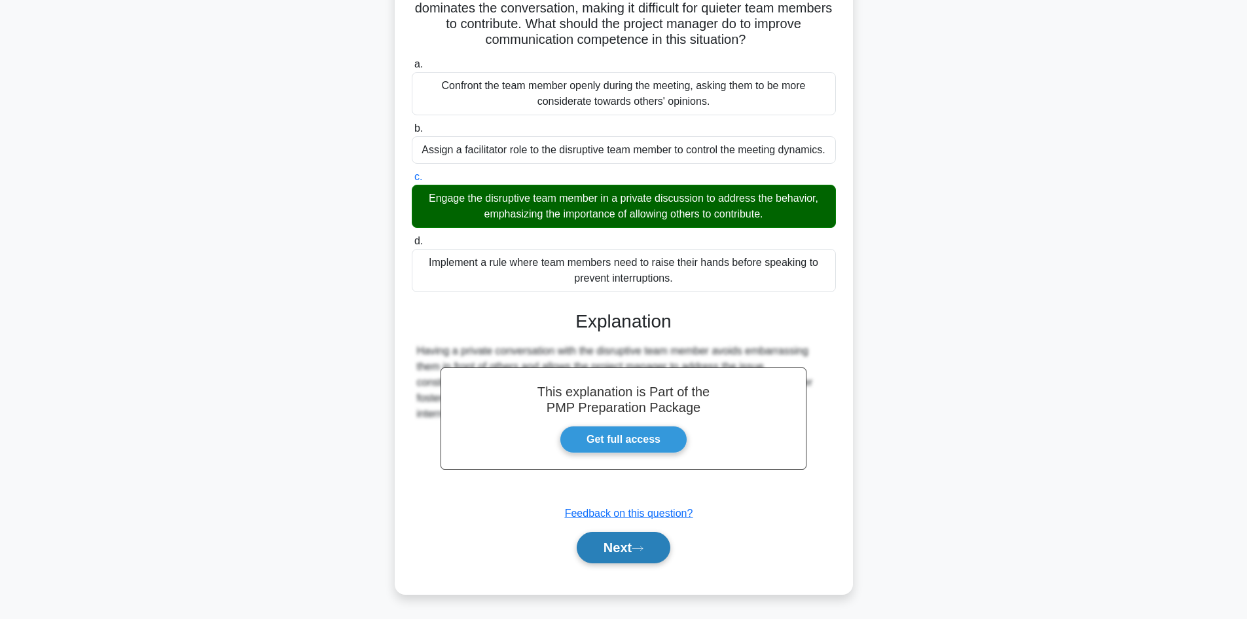
click at [631, 538] on button "Next" at bounding box center [624, 546] width 94 height 31
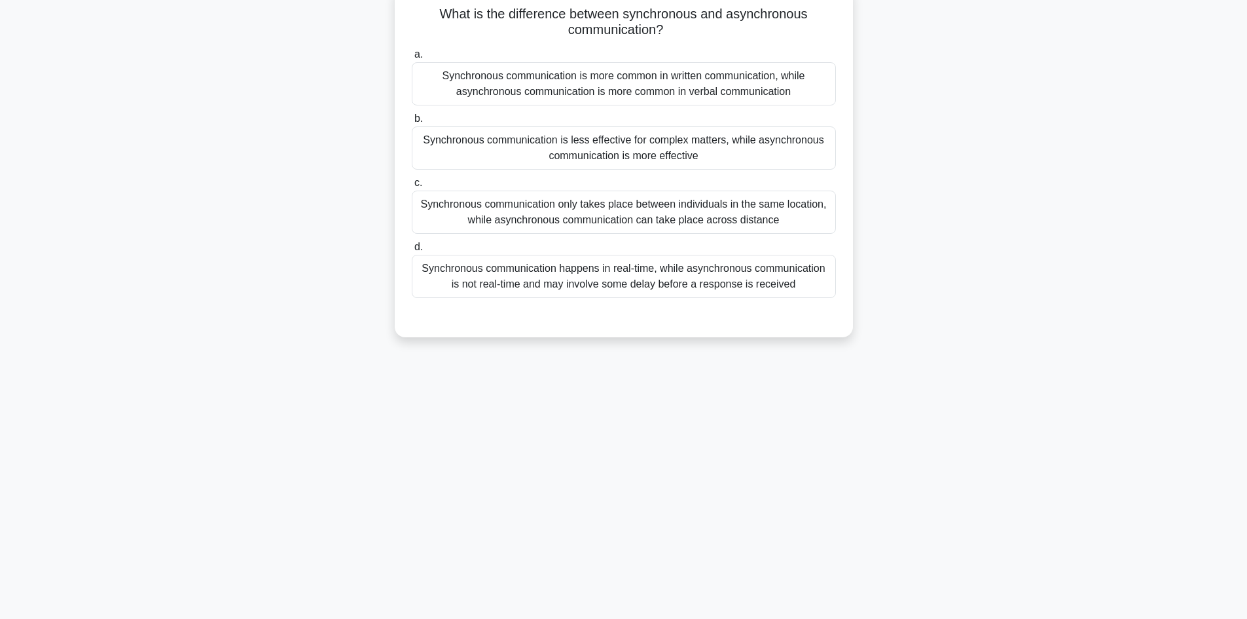
click at [609, 279] on div "Synchronous communication happens in real-time, while asynchronous communicatio…" at bounding box center [624, 276] width 424 height 43
click at [412, 251] on input "d. Synchronous communication happens in real-time, while asynchronous communica…" at bounding box center [412, 247] width 0 height 9
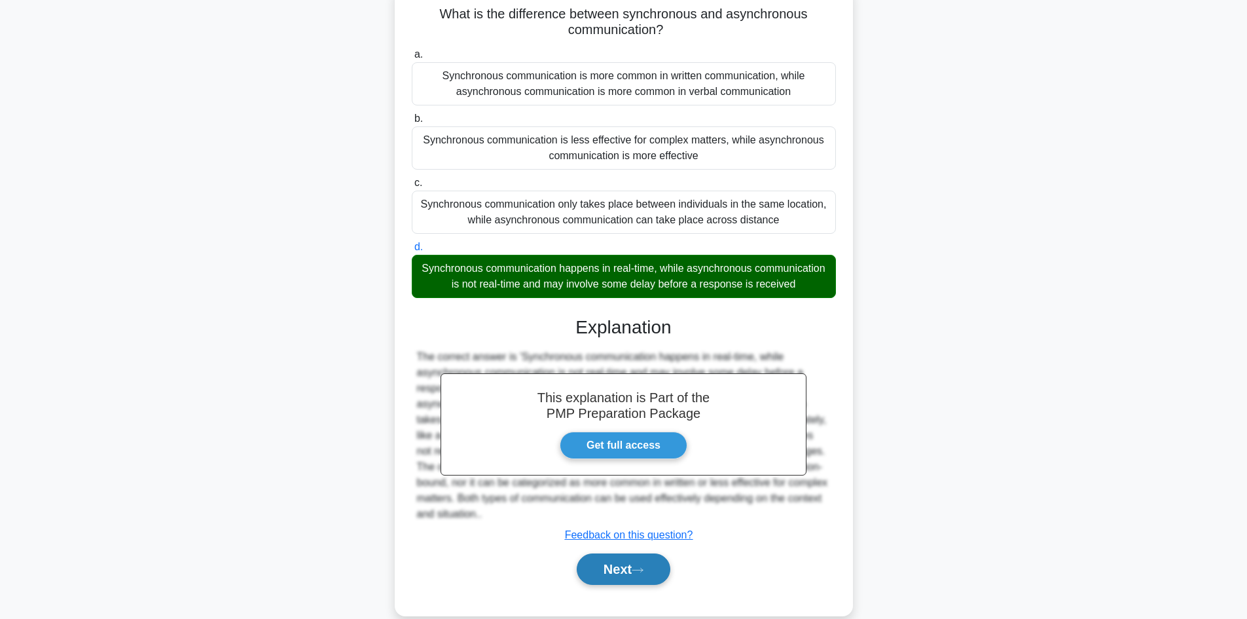
click at [611, 584] on button "Next" at bounding box center [624, 568] width 94 height 31
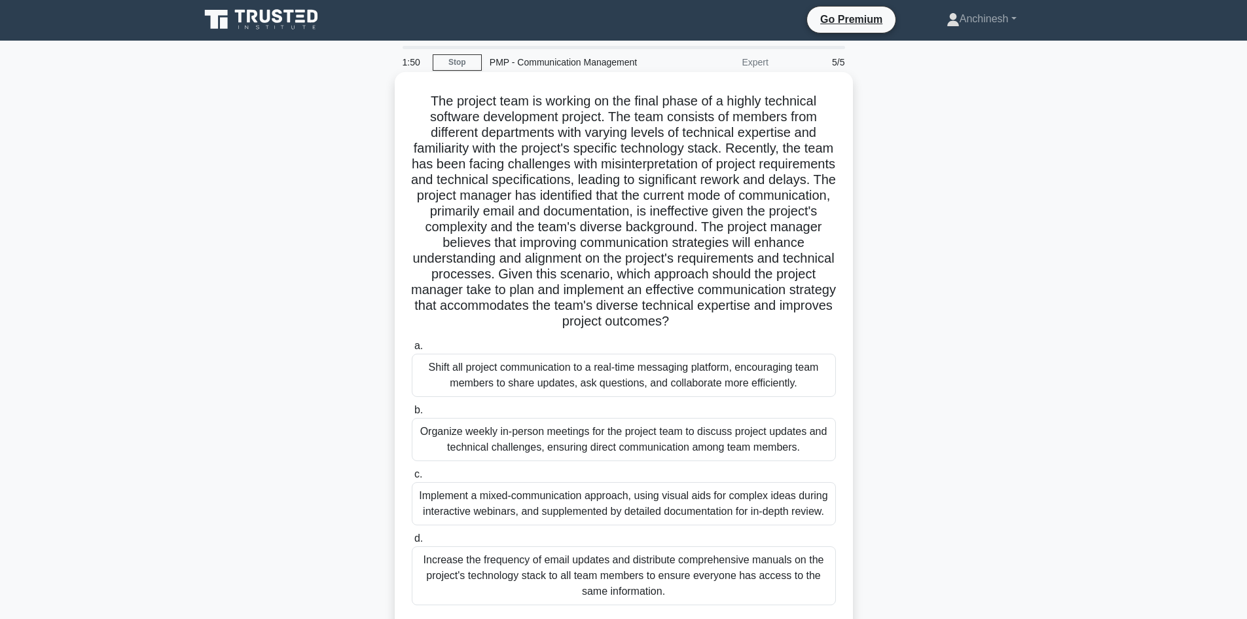
scroll to position [0, 0]
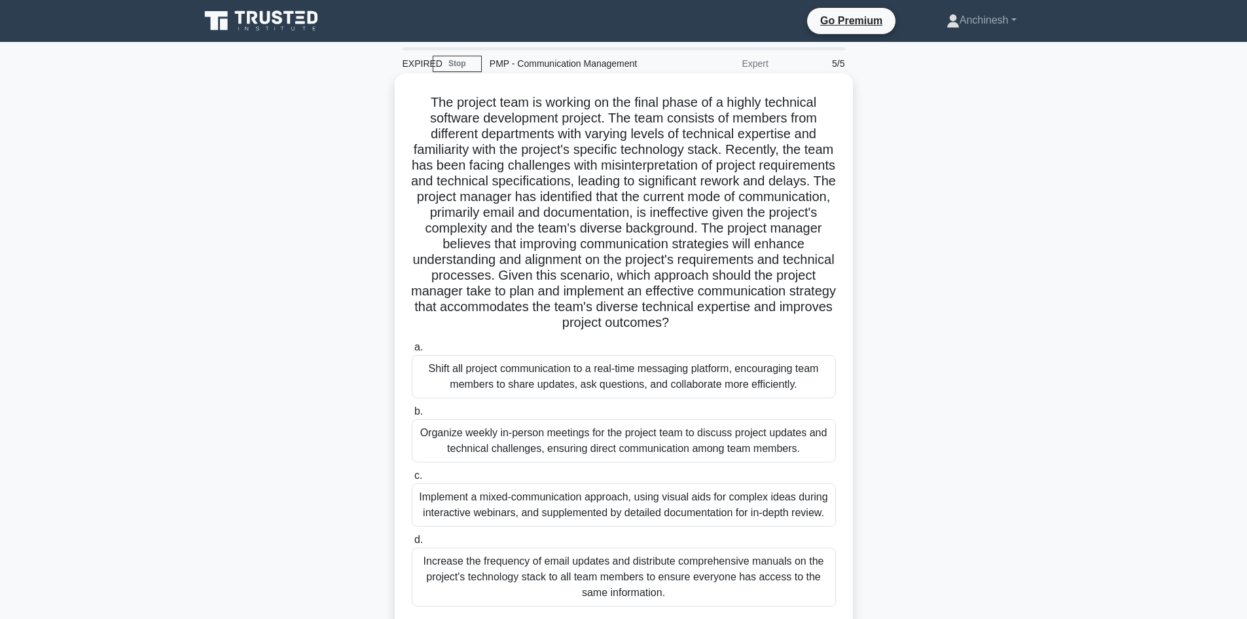
click at [557, 503] on div "Implement a mixed-communication approach, using visual aids for complex ideas d…" at bounding box center [624, 504] width 424 height 43
click at [412, 480] on input "c. Implement a mixed-communication approach, using visual aids for complex idea…" at bounding box center [412, 475] width 0 height 9
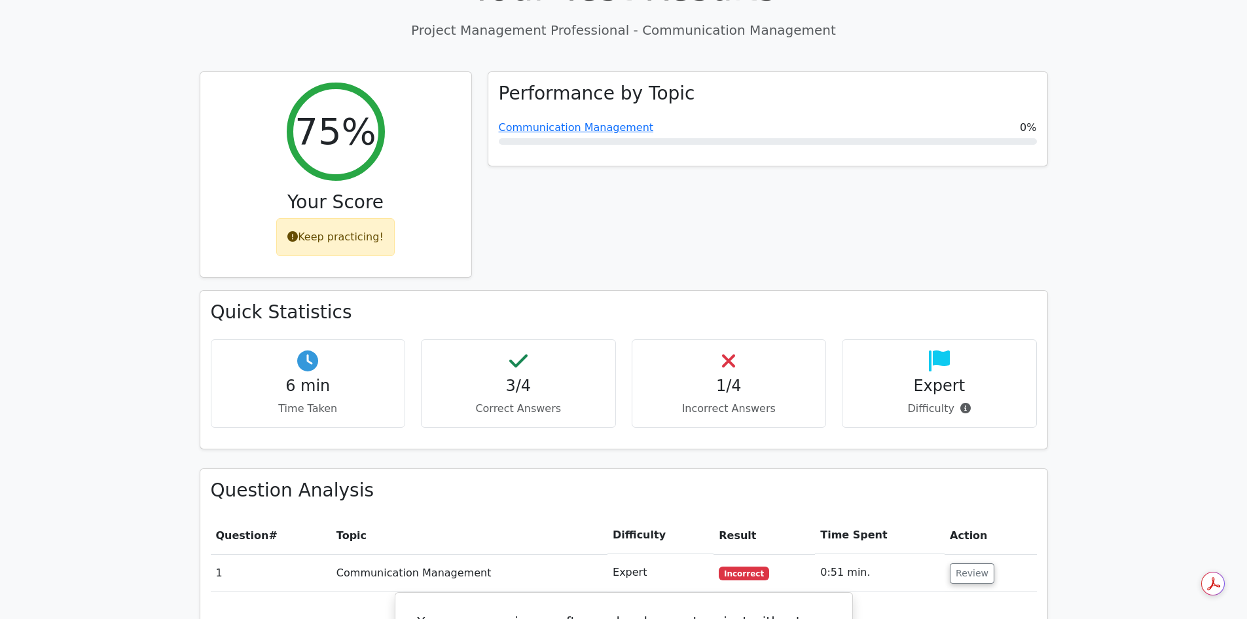
scroll to position [655, 0]
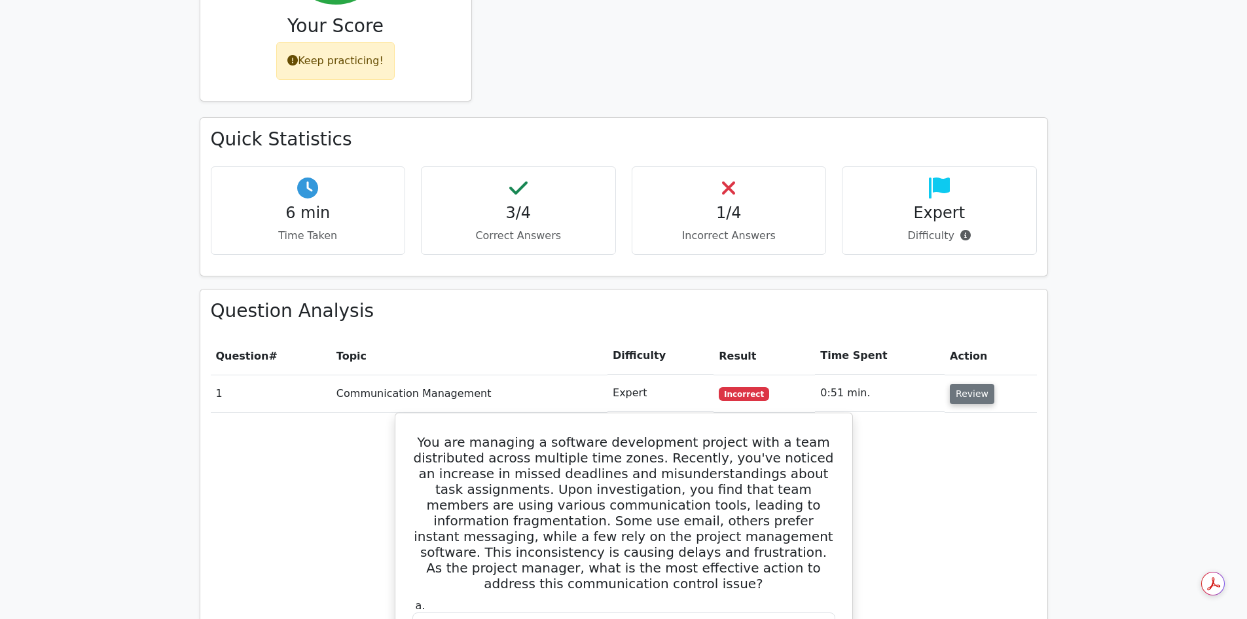
click at [967, 384] on button "Review" at bounding box center [972, 394] width 45 height 20
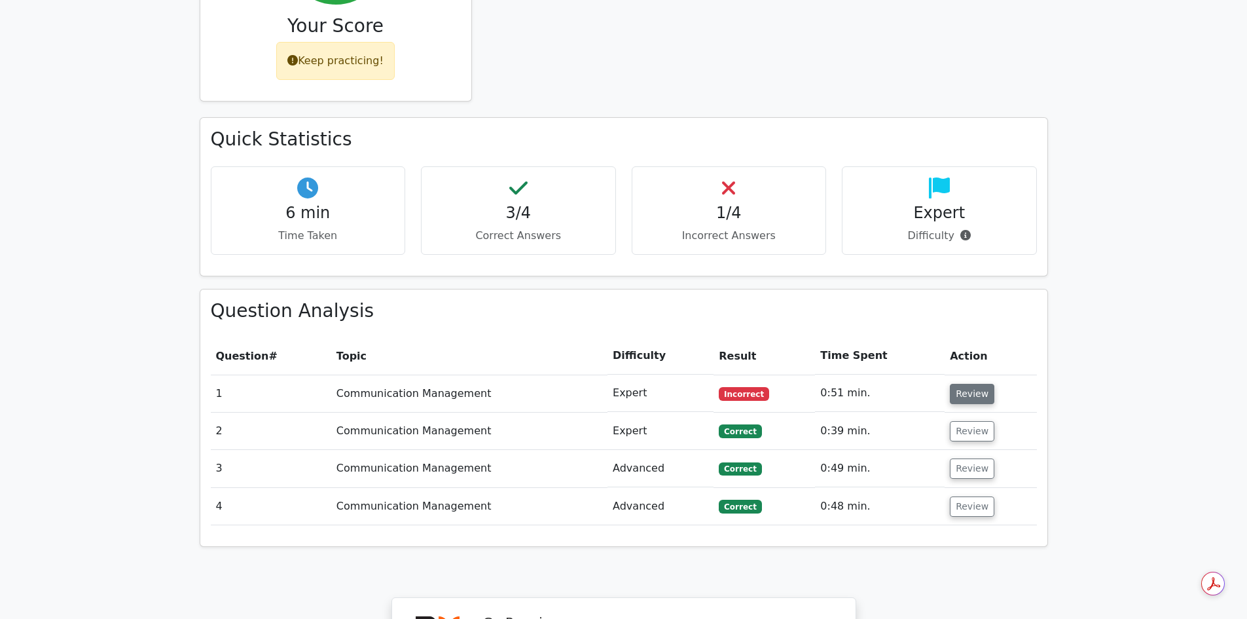
click at [967, 384] on button "Review" at bounding box center [972, 394] width 45 height 20
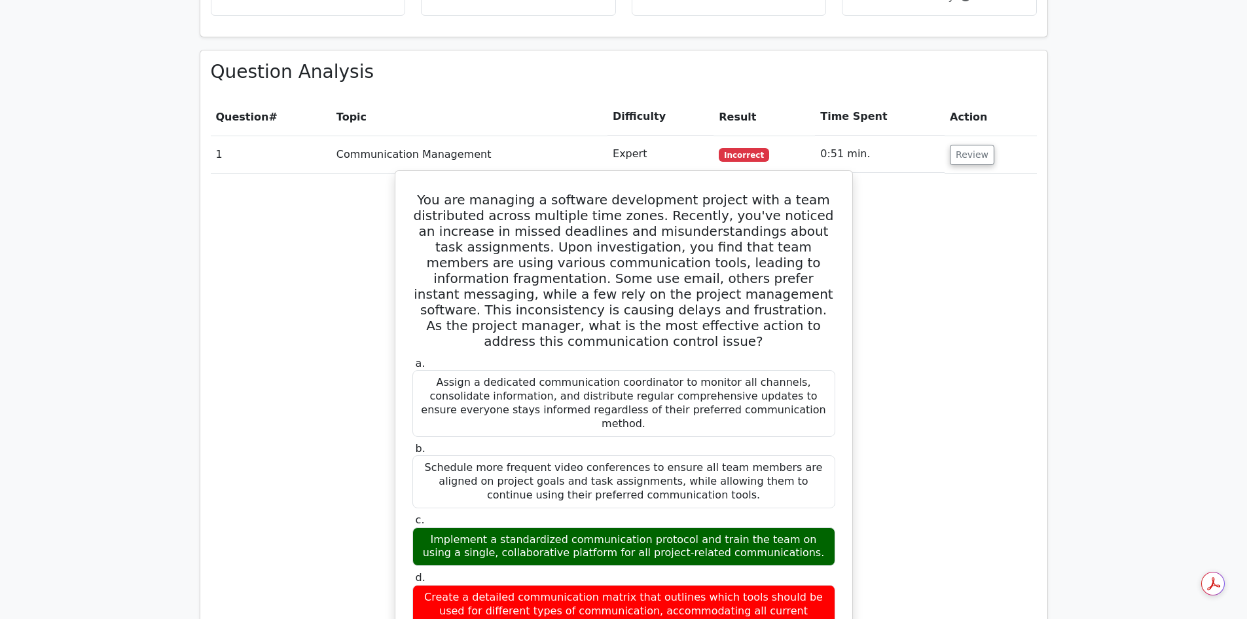
scroll to position [916, 0]
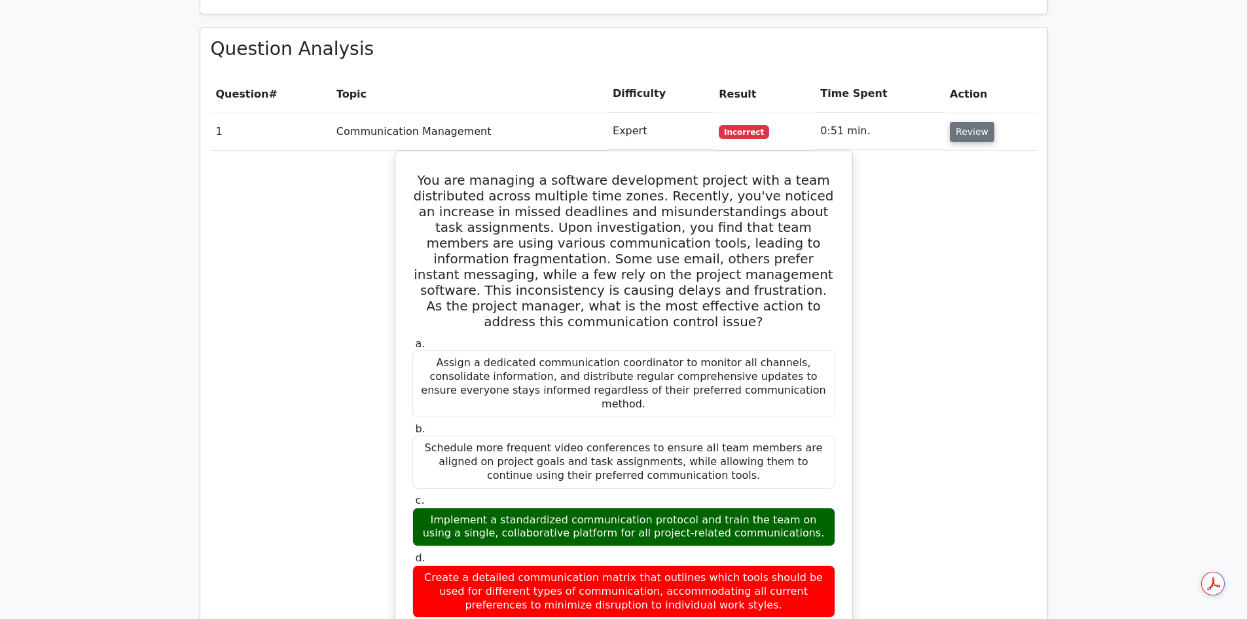
click at [973, 122] on button "Review" at bounding box center [972, 132] width 45 height 20
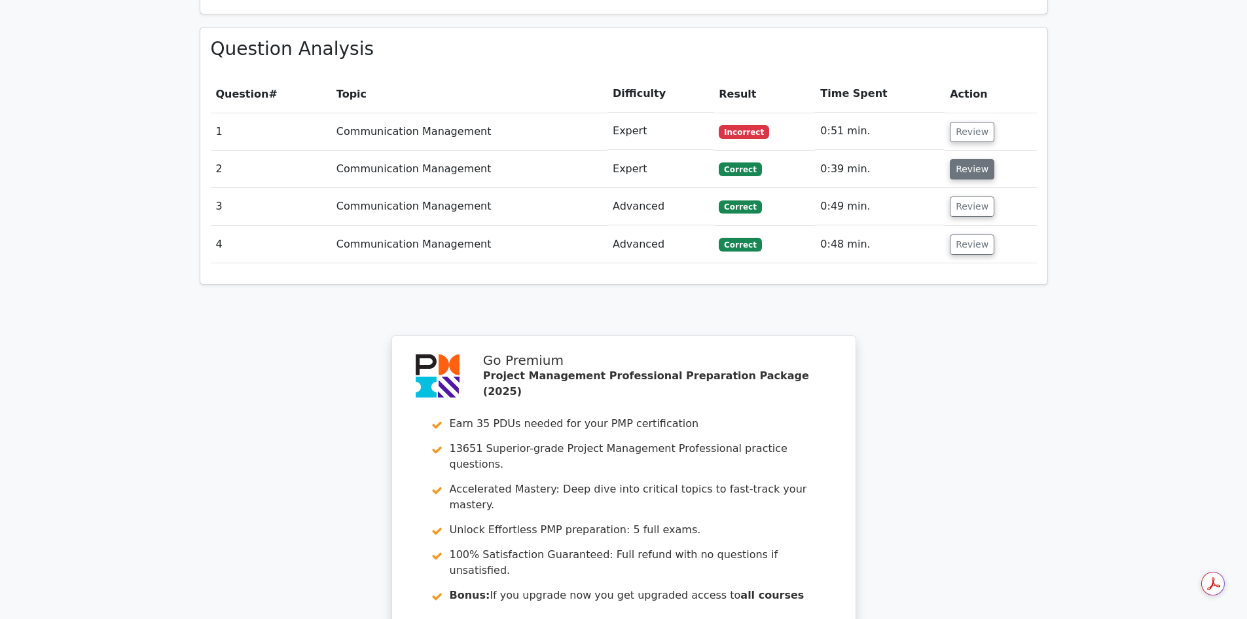
click at [969, 159] on button "Review" at bounding box center [972, 169] width 45 height 20
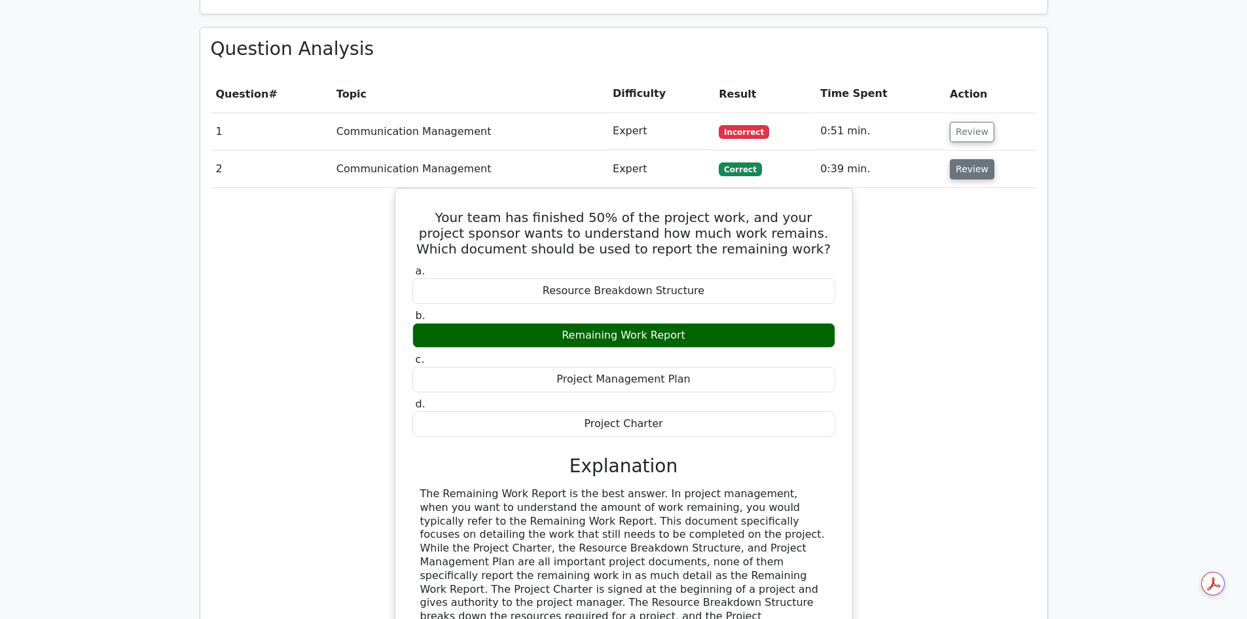
click at [969, 159] on button "Review" at bounding box center [972, 169] width 45 height 20
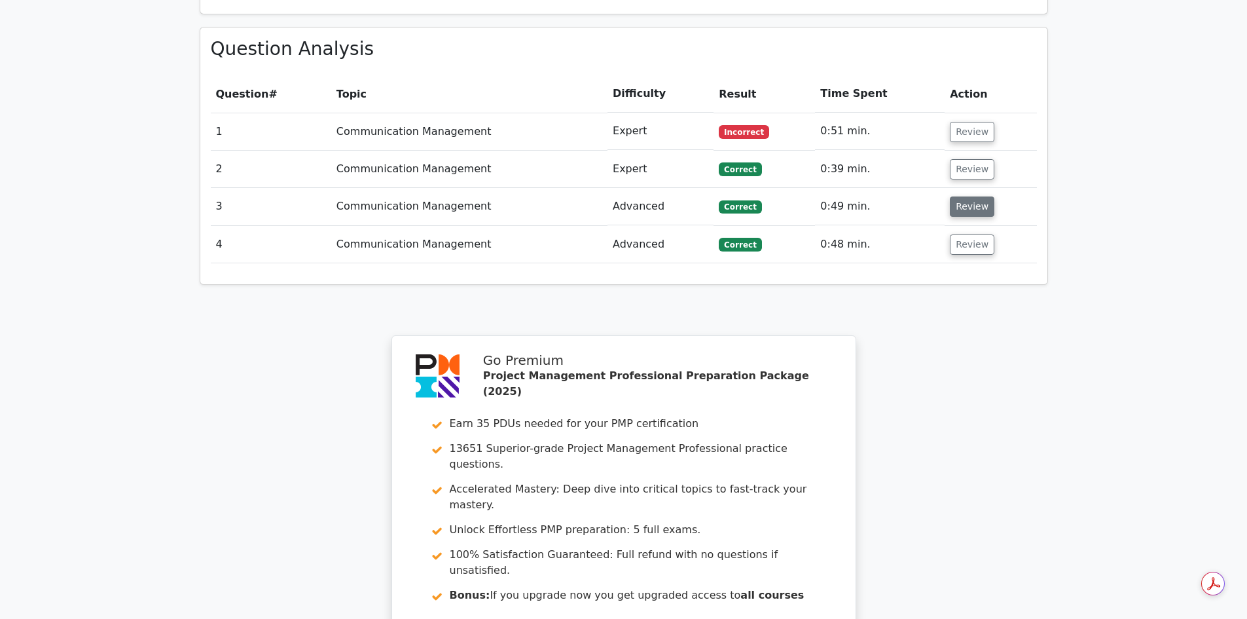
click at [965, 196] on button "Review" at bounding box center [972, 206] width 45 height 20
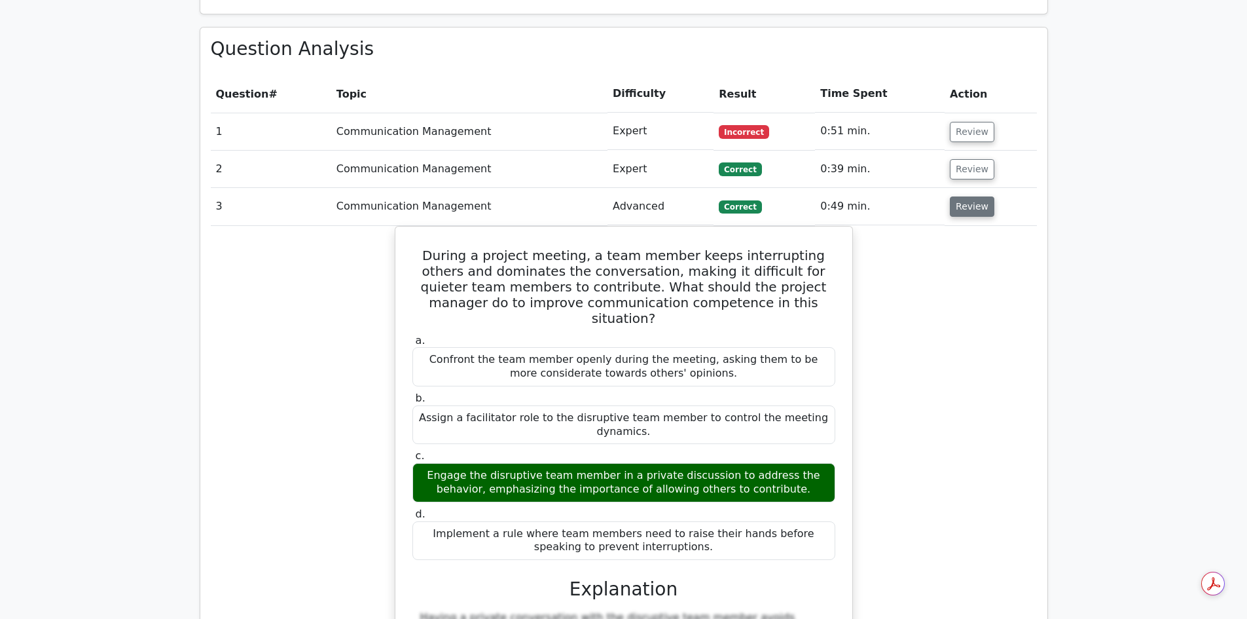
click at [965, 196] on button "Review" at bounding box center [972, 206] width 45 height 20
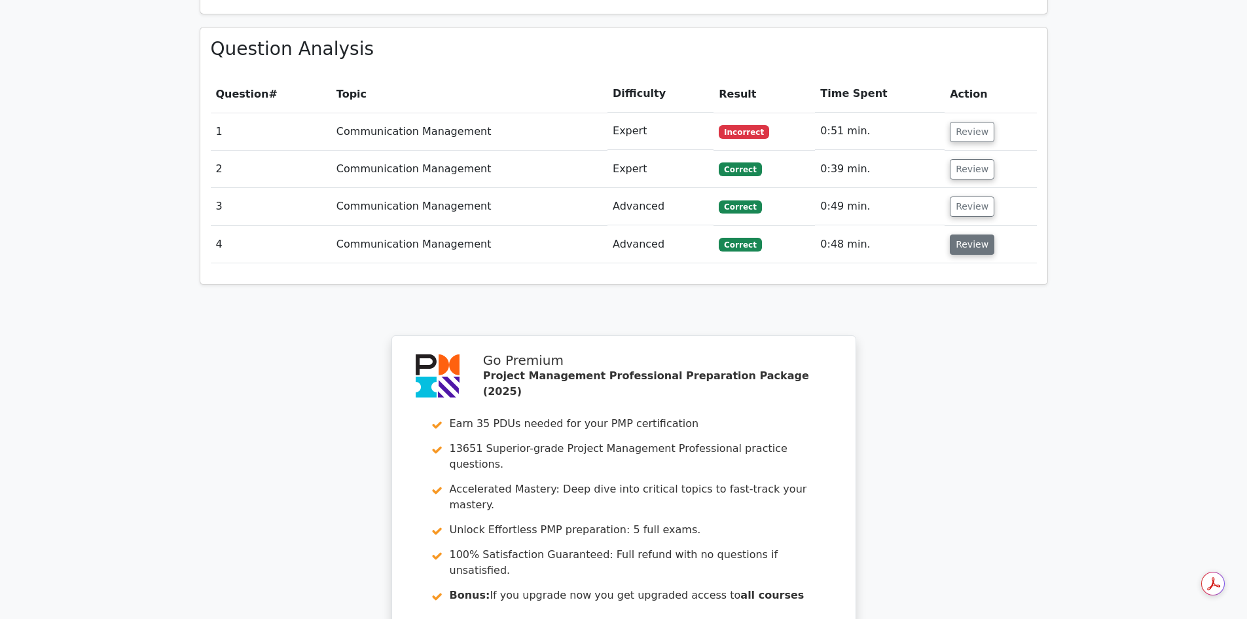
click at [964, 234] on button "Review" at bounding box center [972, 244] width 45 height 20
